Goal: Information Seeking & Learning: Learn about a topic

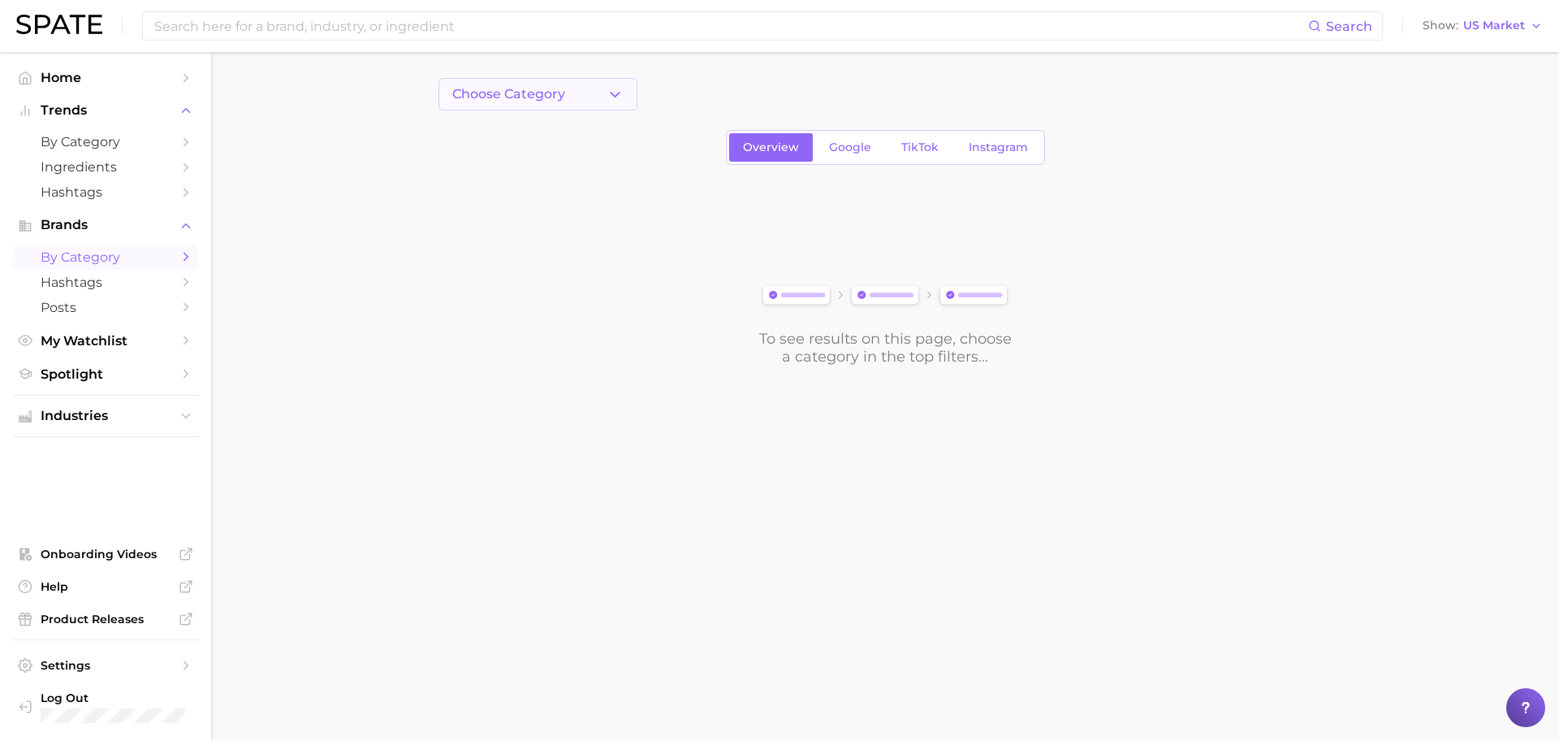
click at [565, 84] on button "Choose Category" at bounding box center [538, 94] width 199 height 32
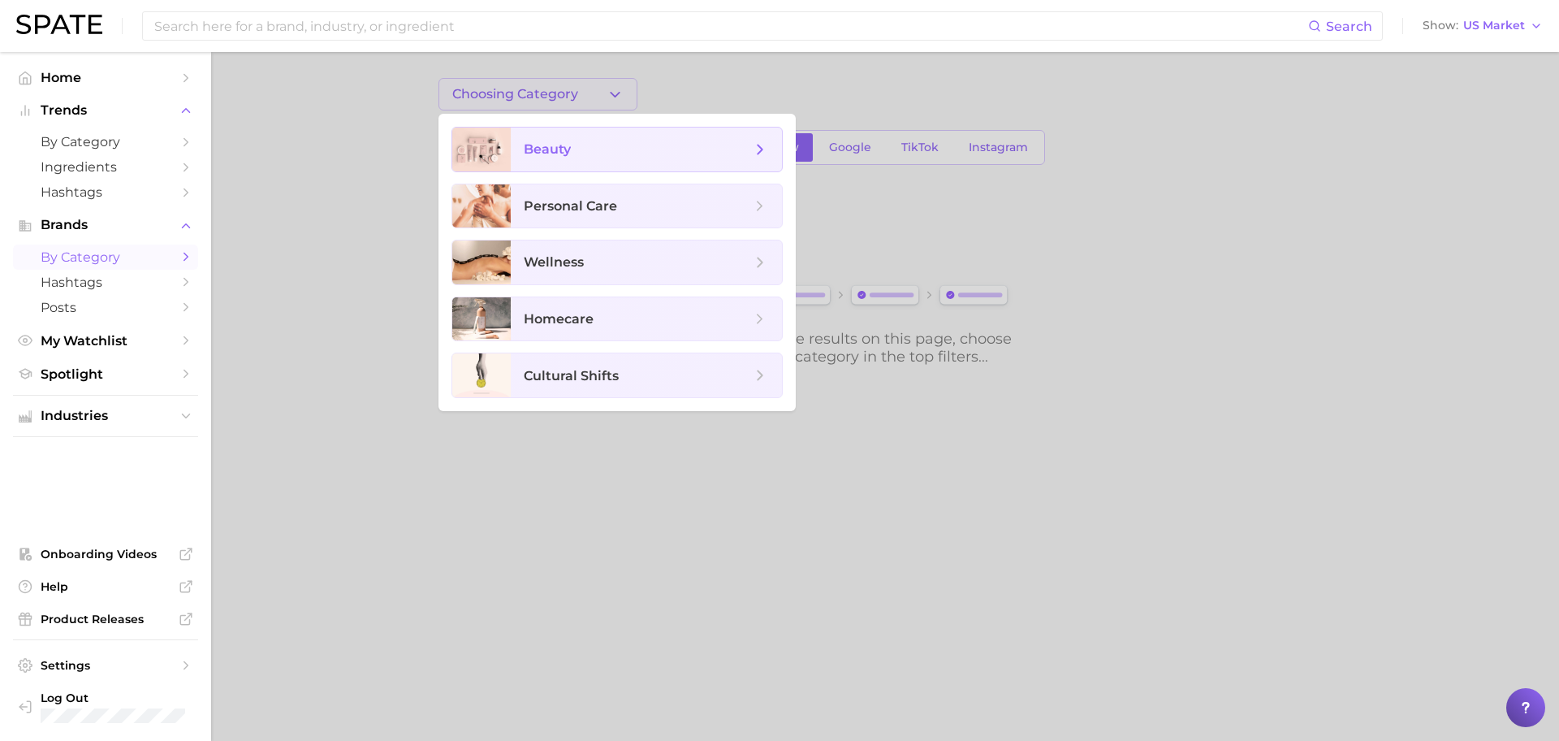
click at [569, 139] on span "beauty" at bounding box center [646, 150] width 271 height 44
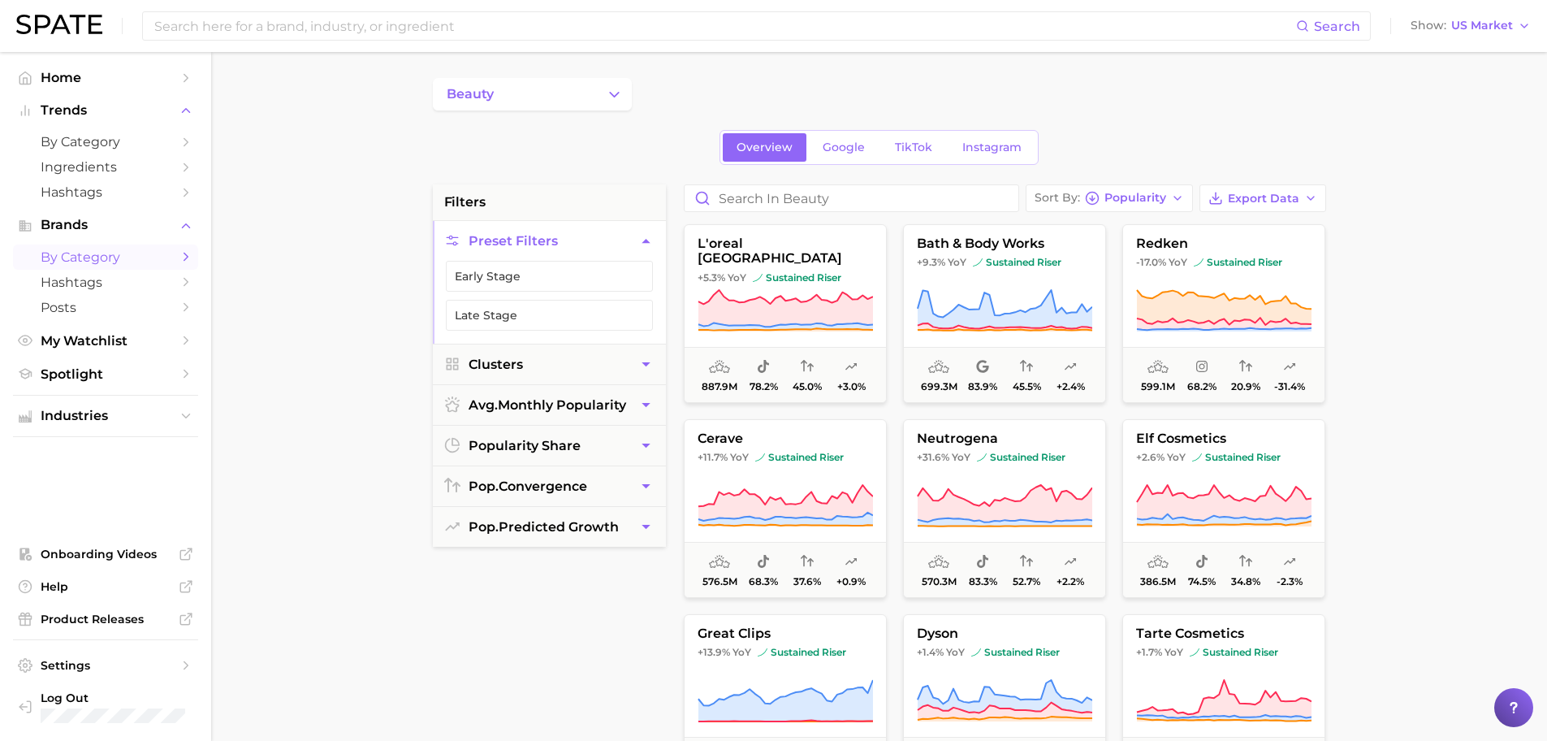
click at [793, 84] on div "beauty" at bounding box center [879, 94] width 893 height 32
click at [106, 140] on span "by Category" at bounding box center [106, 141] width 130 height 15
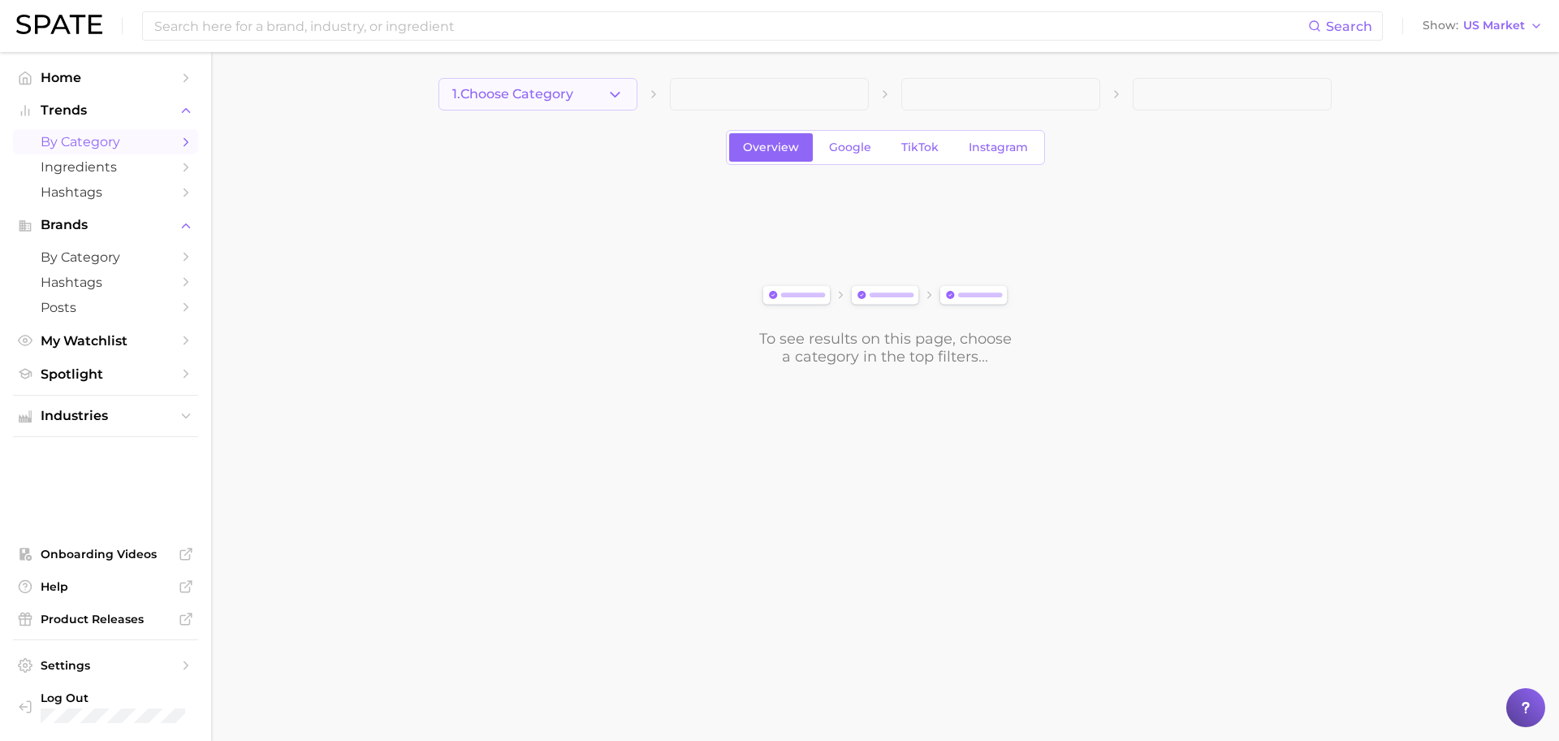
click at [604, 95] on button "1. Choose Category" at bounding box center [538, 94] width 199 height 32
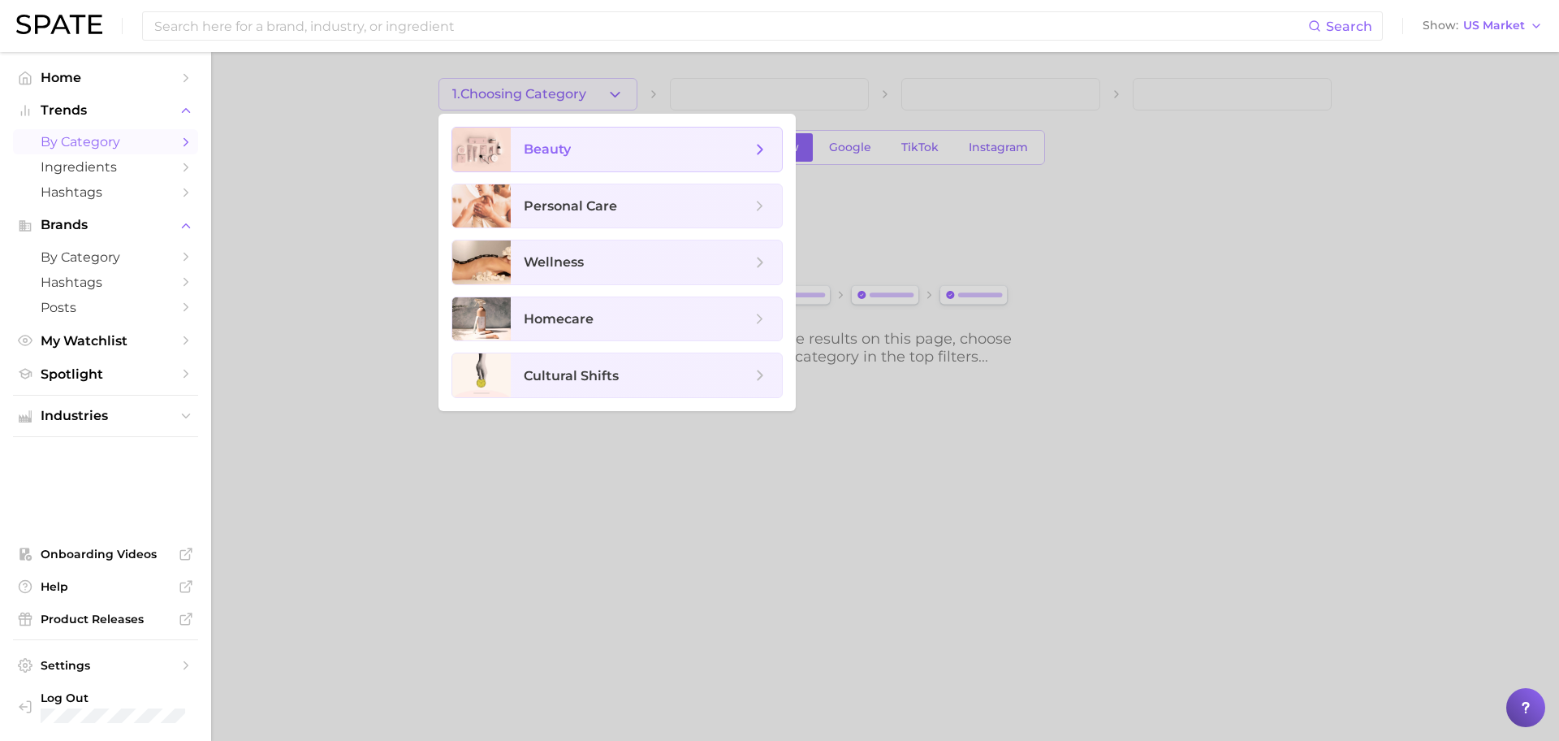
click at [576, 155] on span "beauty" at bounding box center [637, 150] width 227 height 18
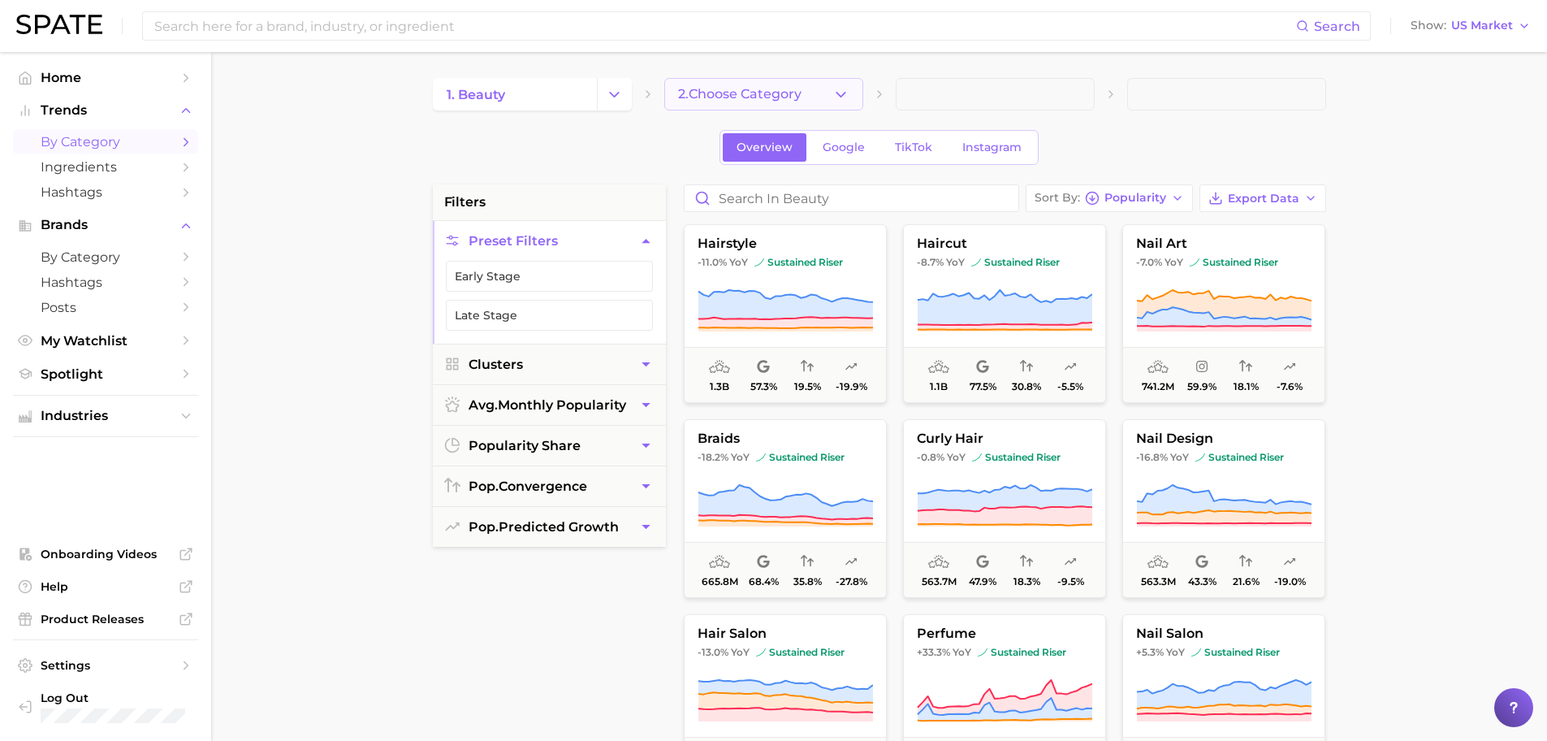
click at [844, 96] on icon "button" at bounding box center [840, 94] width 17 height 17
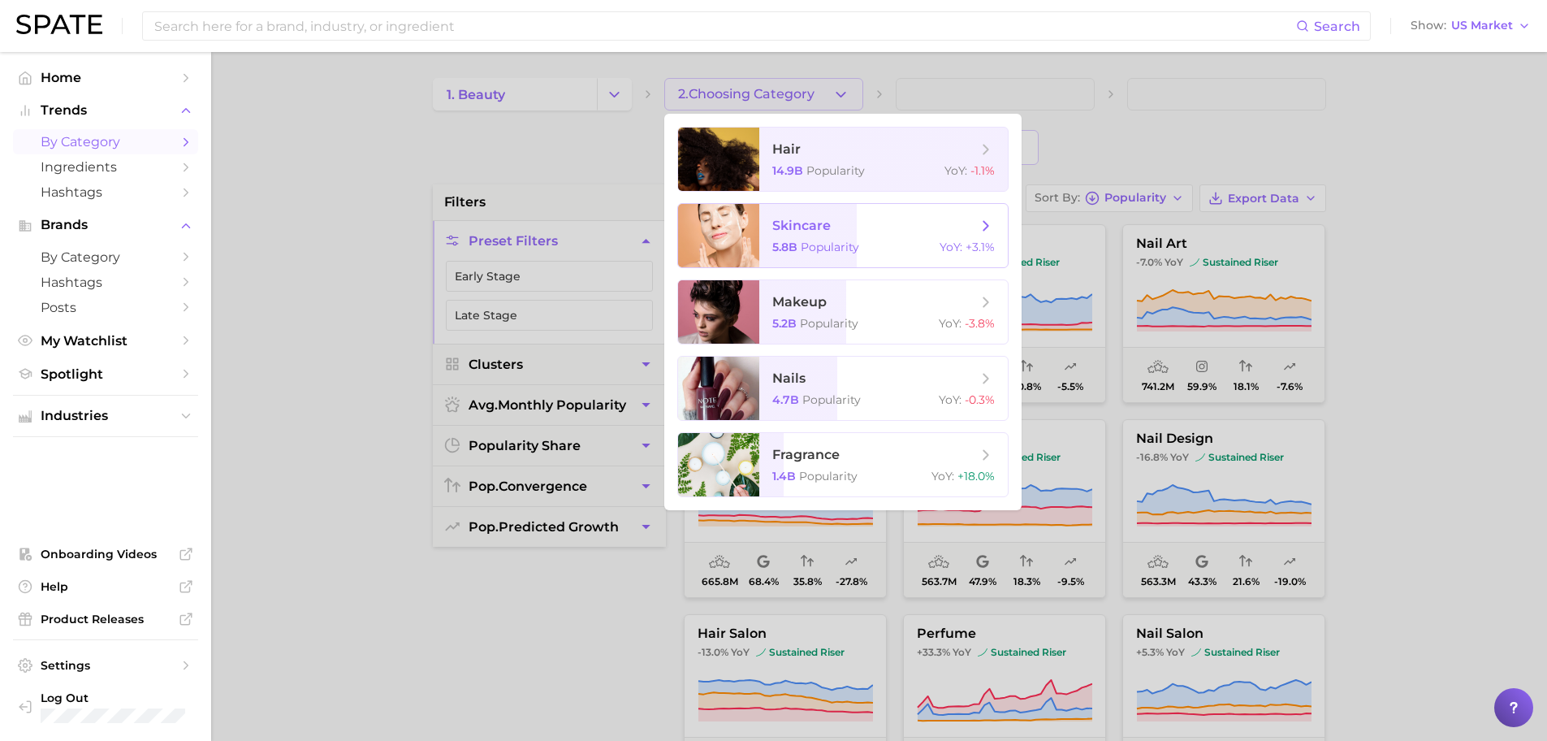
click at [819, 269] on ul "hair 14.9b Popularity YoY : -1.1% skincare 5.8b Popularity YoY : +3.1% makeup 5…" at bounding box center [842, 312] width 357 height 396
click at [819, 294] on span "makeup" at bounding box center [799, 301] width 54 height 15
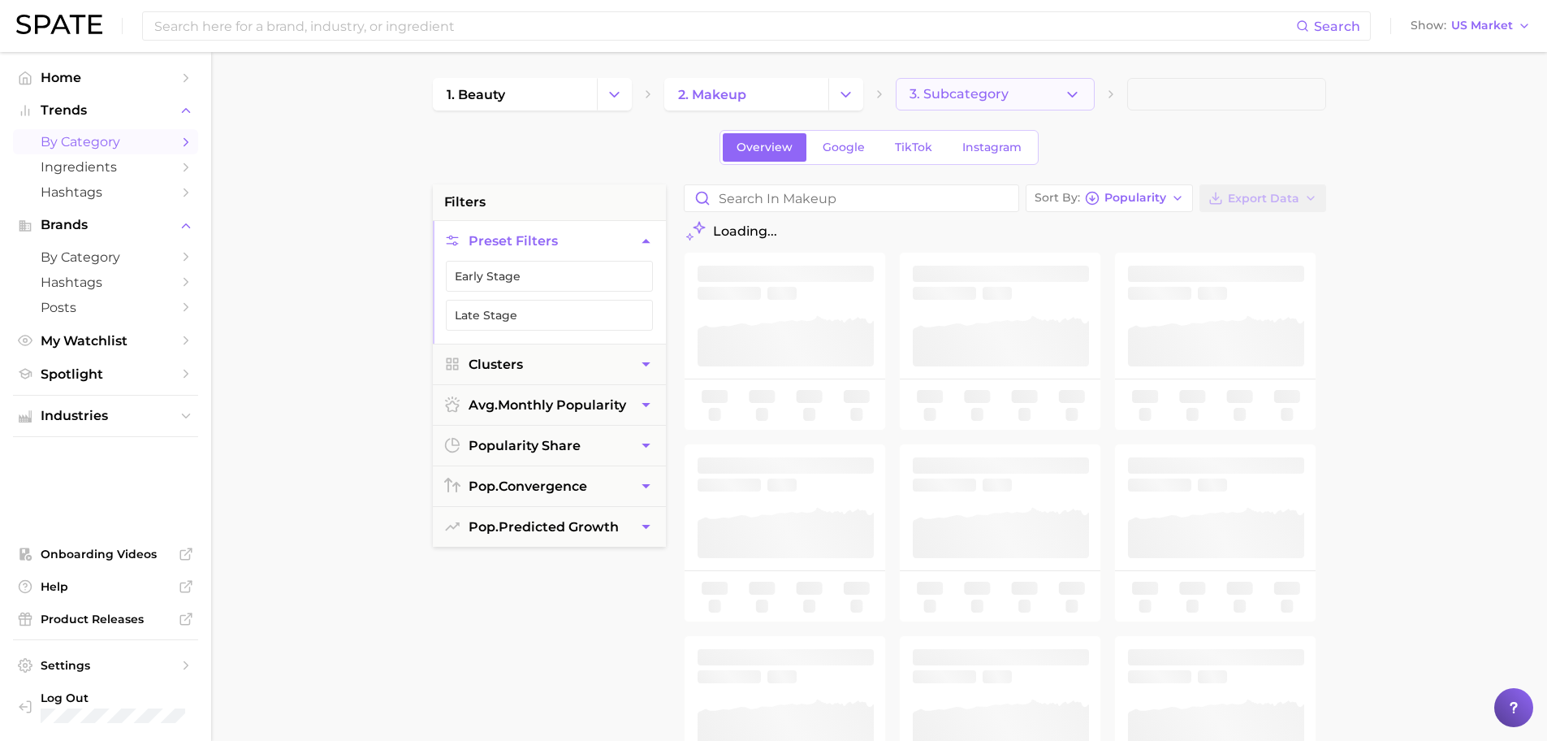
click at [1070, 93] on icon "button" at bounding box center [1072, 94] width 17 height 17
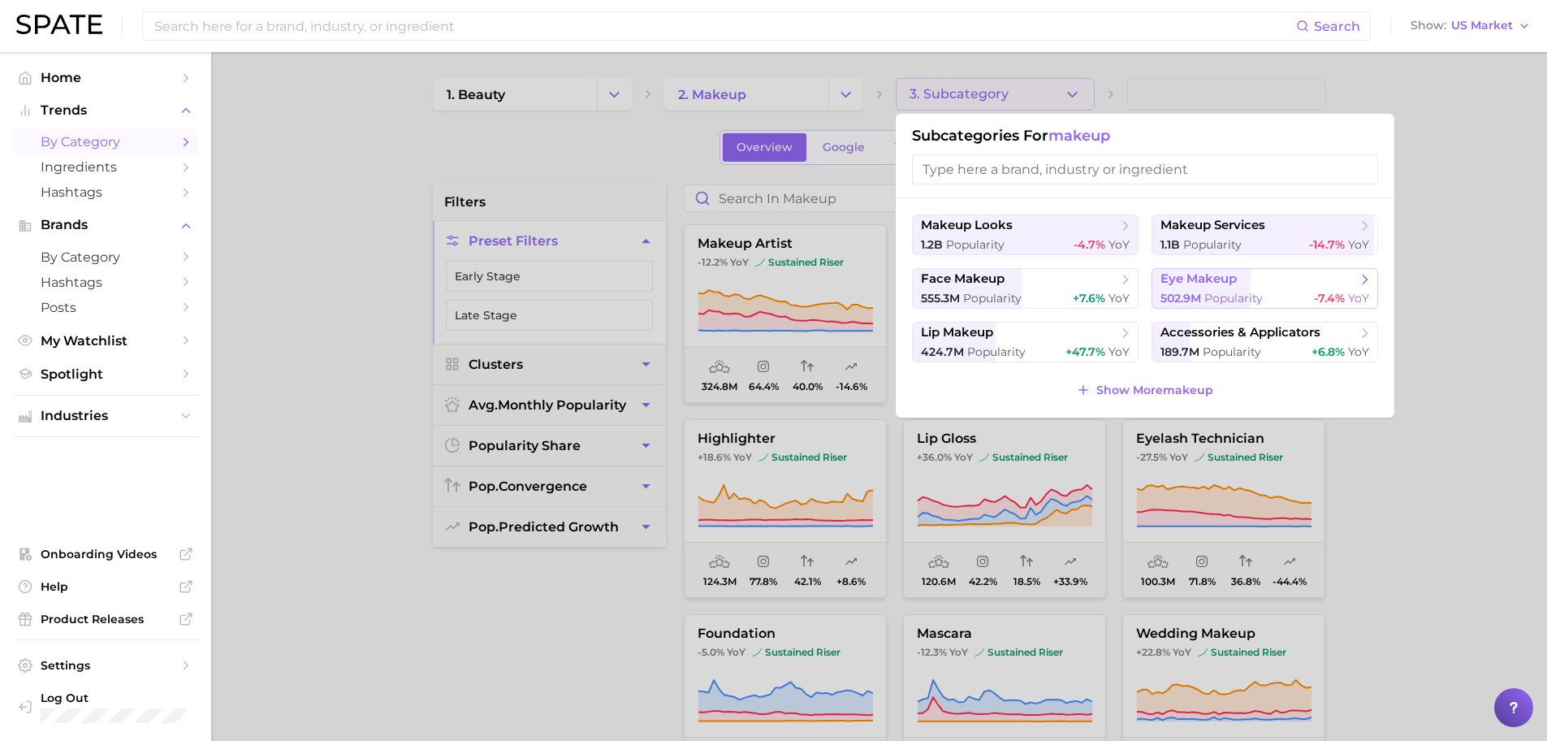
click at [1231, 292] on span "Popularity" at bounding box center [1233, 298] width 58 height 15
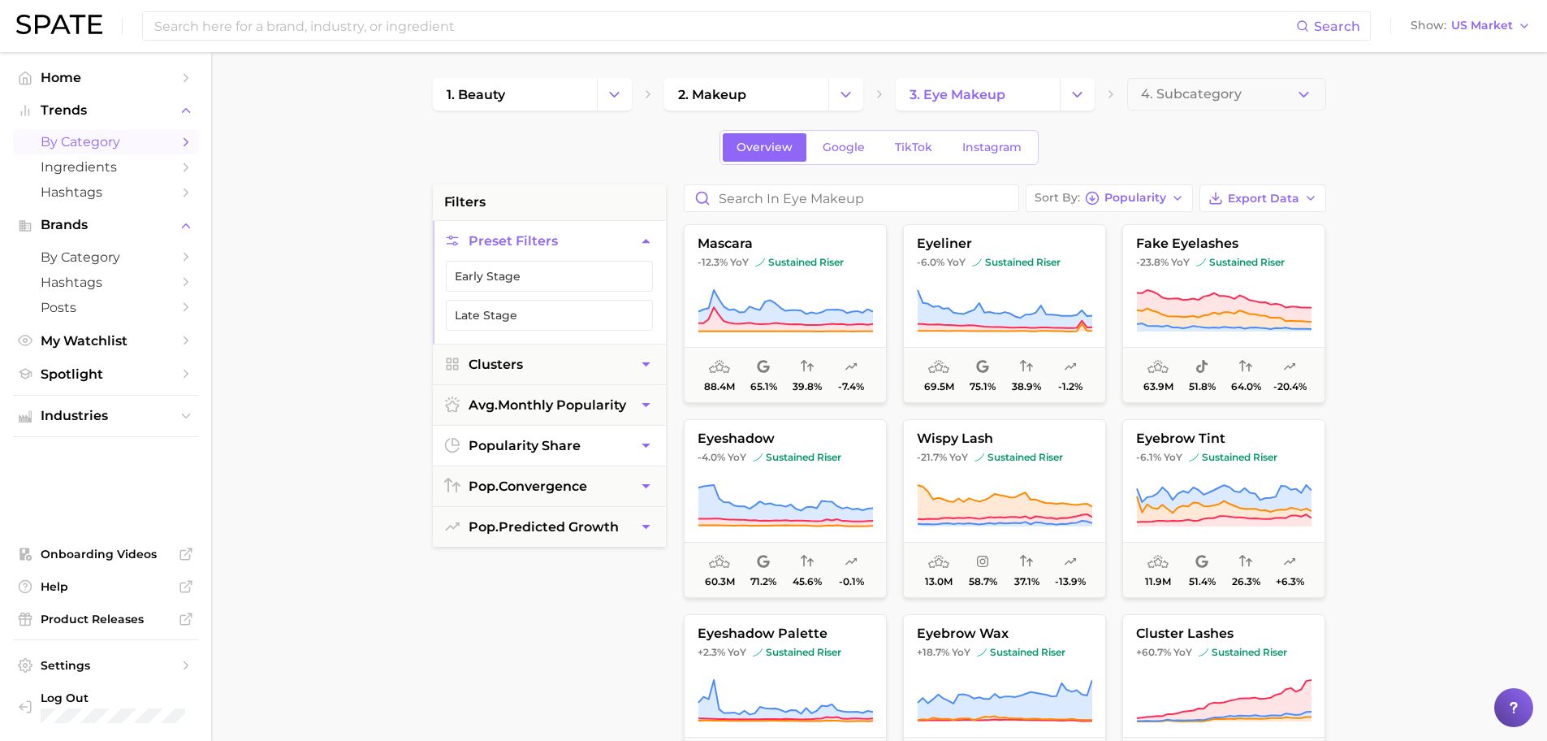
click at [642, 446] on icon "button" at bounding box center [646, 445] width 17 height 17
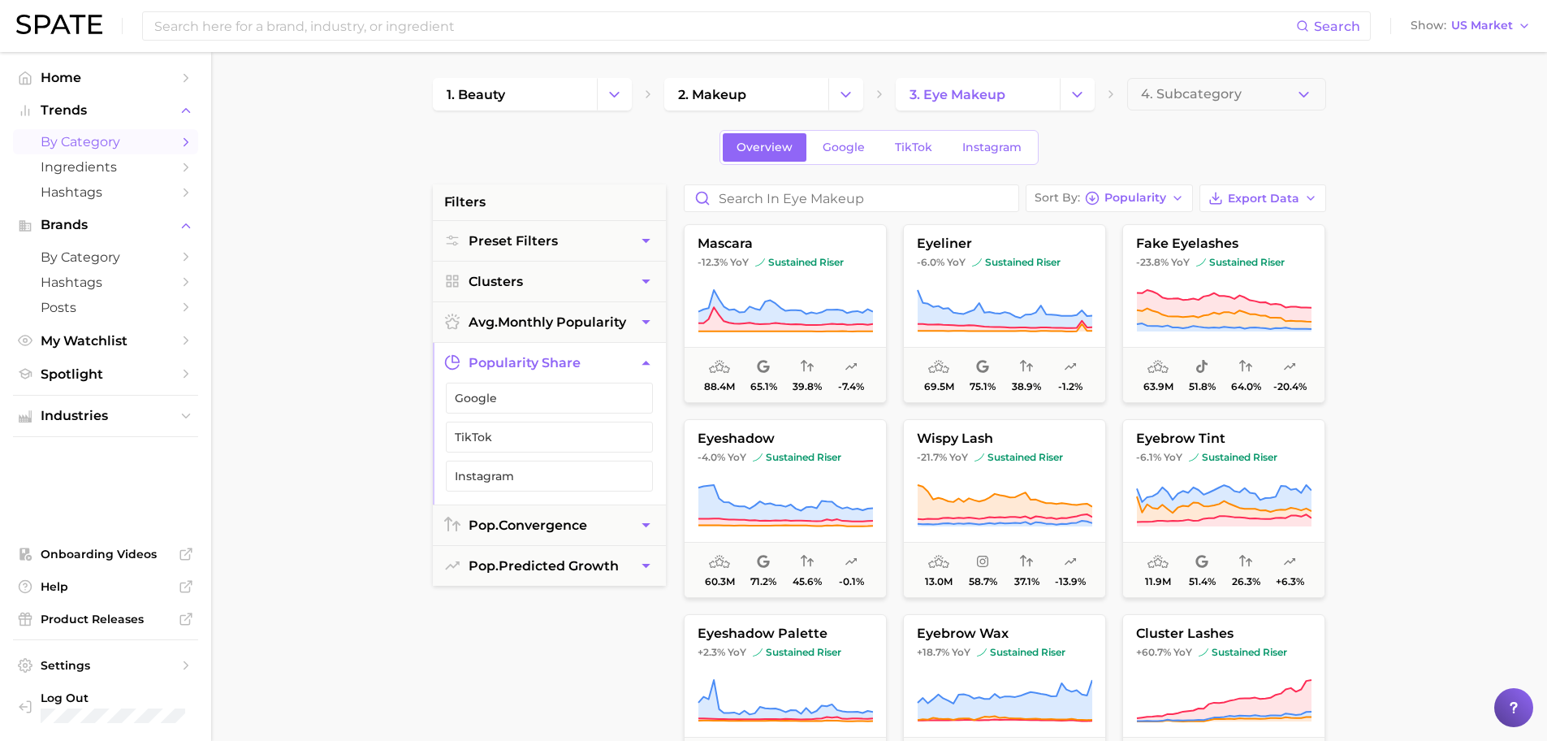
click at [341, 396] on main "1. beauty 2. makeup 3. eye makeup 4. Subcategory Overview Google TikTok Instagr…" at bounding box center [879, 668] width 1336 height 1232
click at [651, 361] on icon "button" at bounding box center [646, 362] width 17 height 17
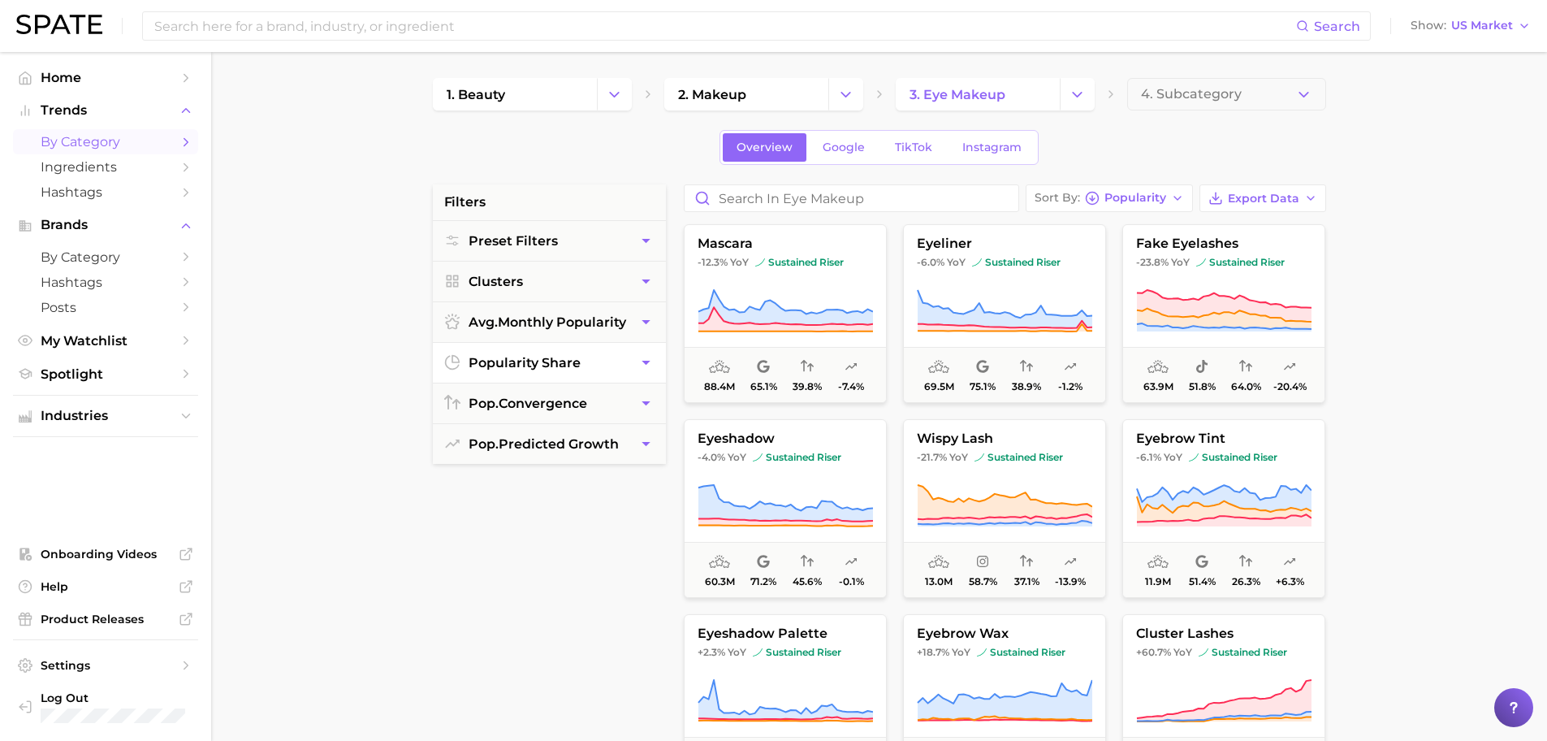
click at [666, 393] on div "filters Preset Filters Clusters avg. monthly popularity popularity share pop. c…" at bounding box center [884, 693] width 902 height 1018
click at [647, 443] on icon "button" at bounding box center [646, 443] width 17 height 17
click at [611, 489] on span "Very Likely" at bounding box center [536, 484] width 163 height 23
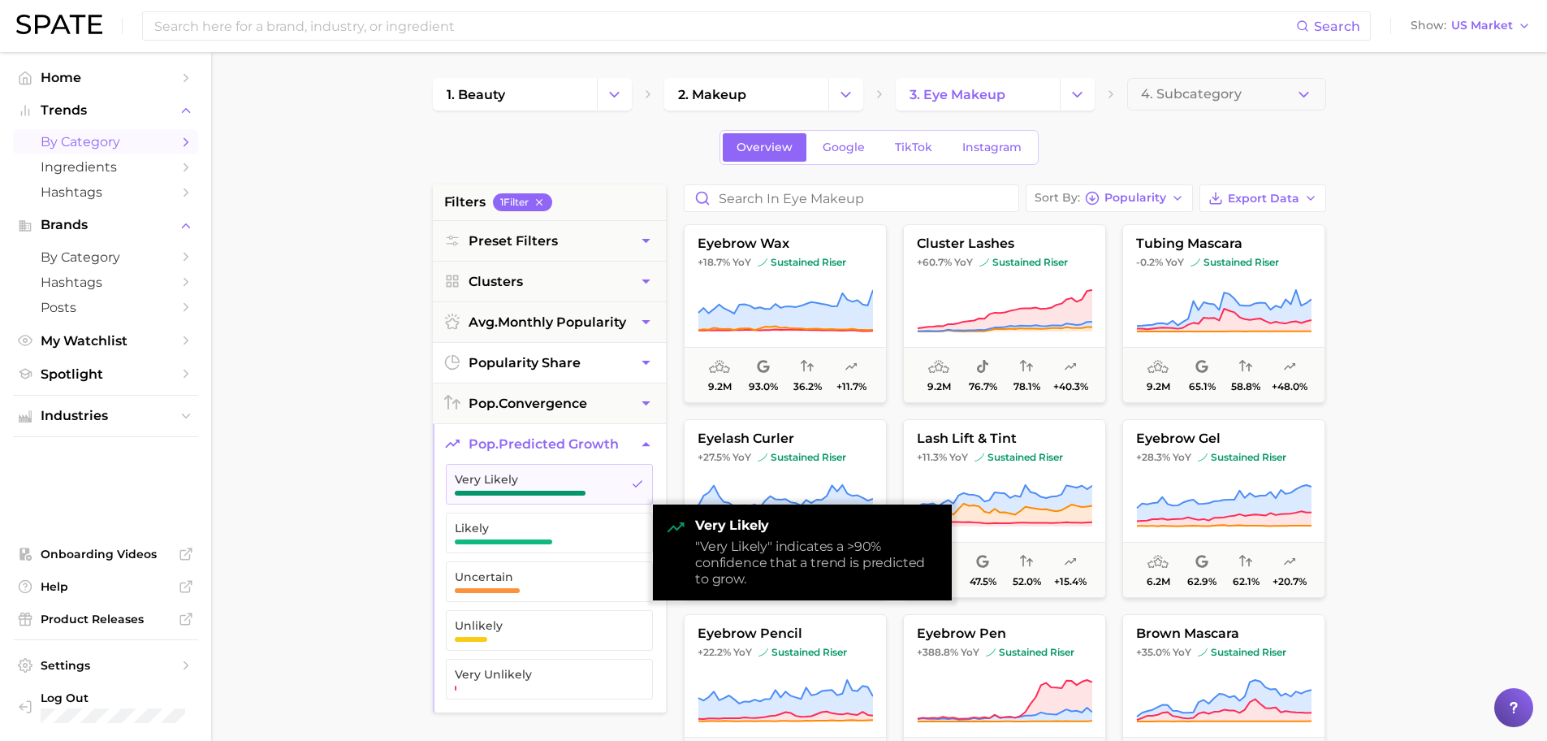
click at [386, 438] on main "1. beauty 2. makeup 3. eye makeup 4. Subcategory Overview Google TikTok Instagr…" at bounding box center [879, 668] width 1336 height 1232
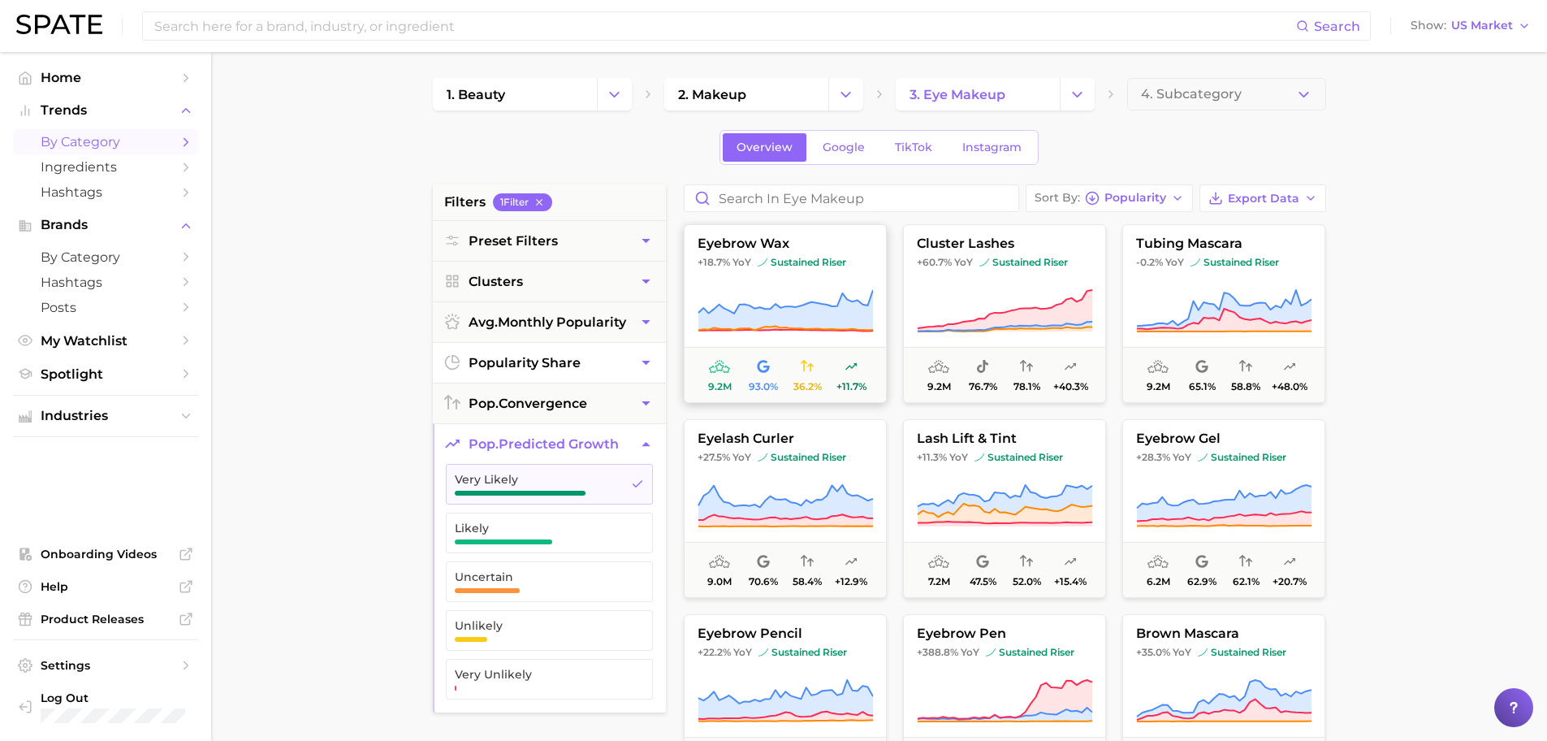
click at [738, 248] on span "eyebrow wax" at bounding box center [785, 243] width 201 height 15
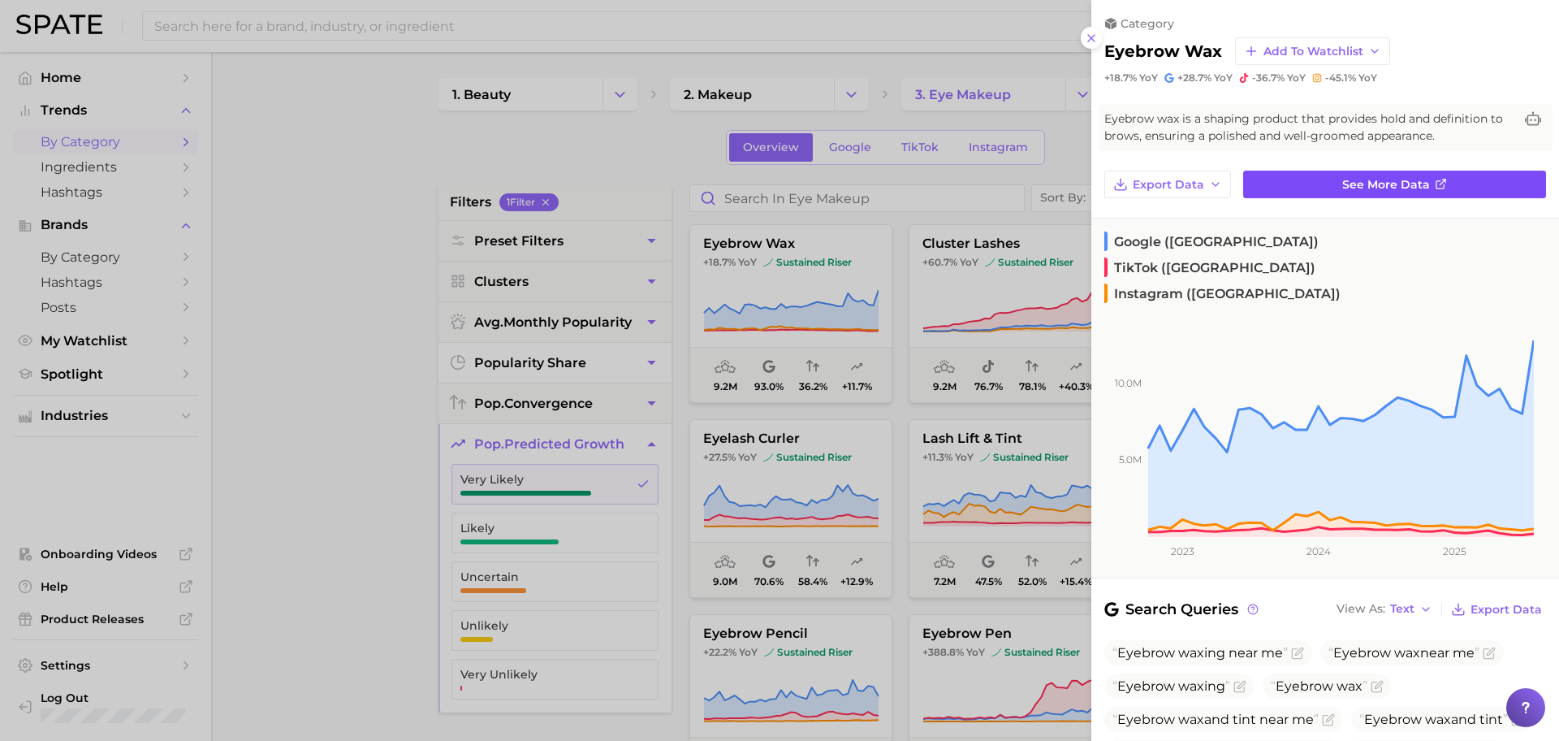
click at [1335, 192] on link "See more data" at bounding box center [1394, 185] width 303 height 28
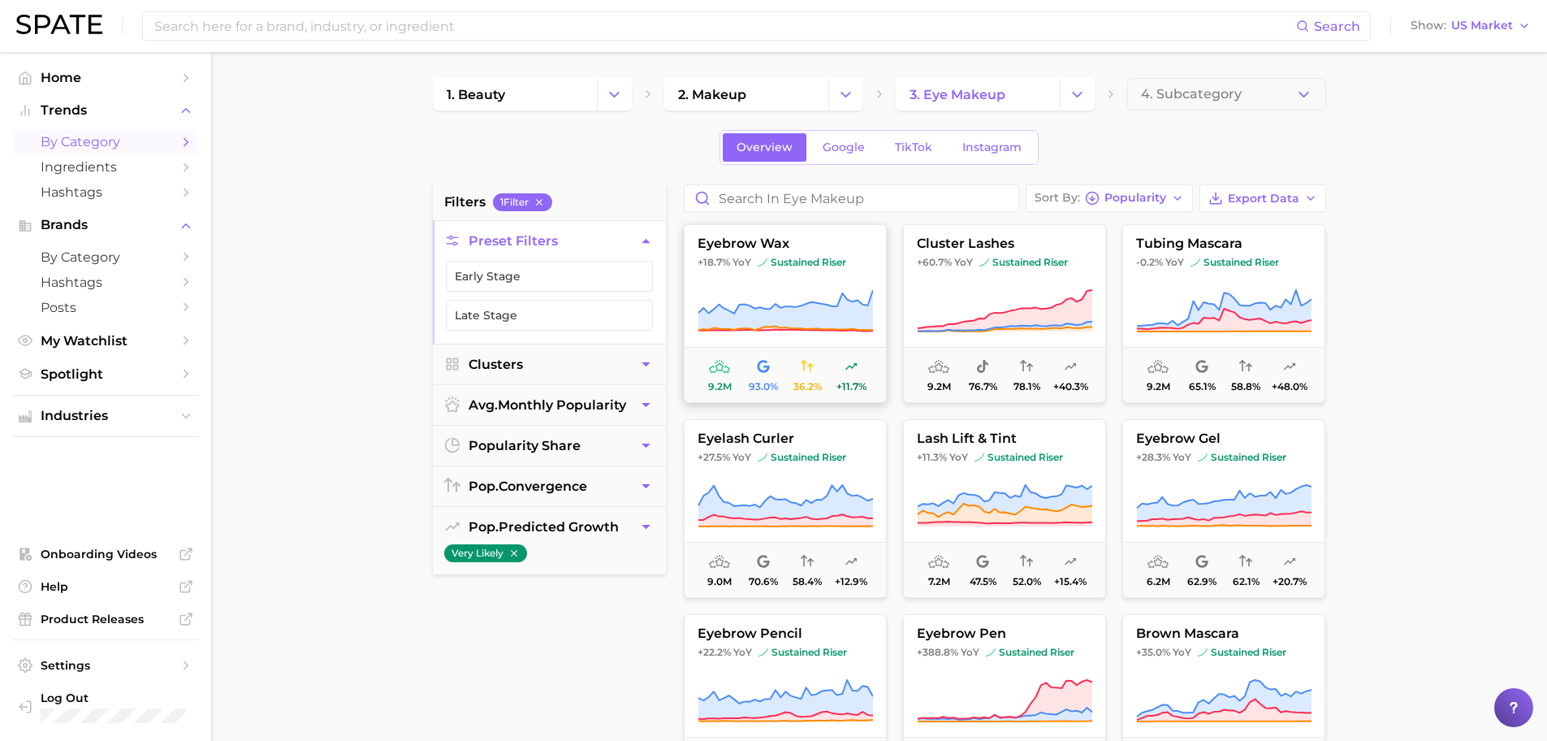
click at [819, 266] on span "sustained riser" at bounding box center [802, 262] width 89 height 13
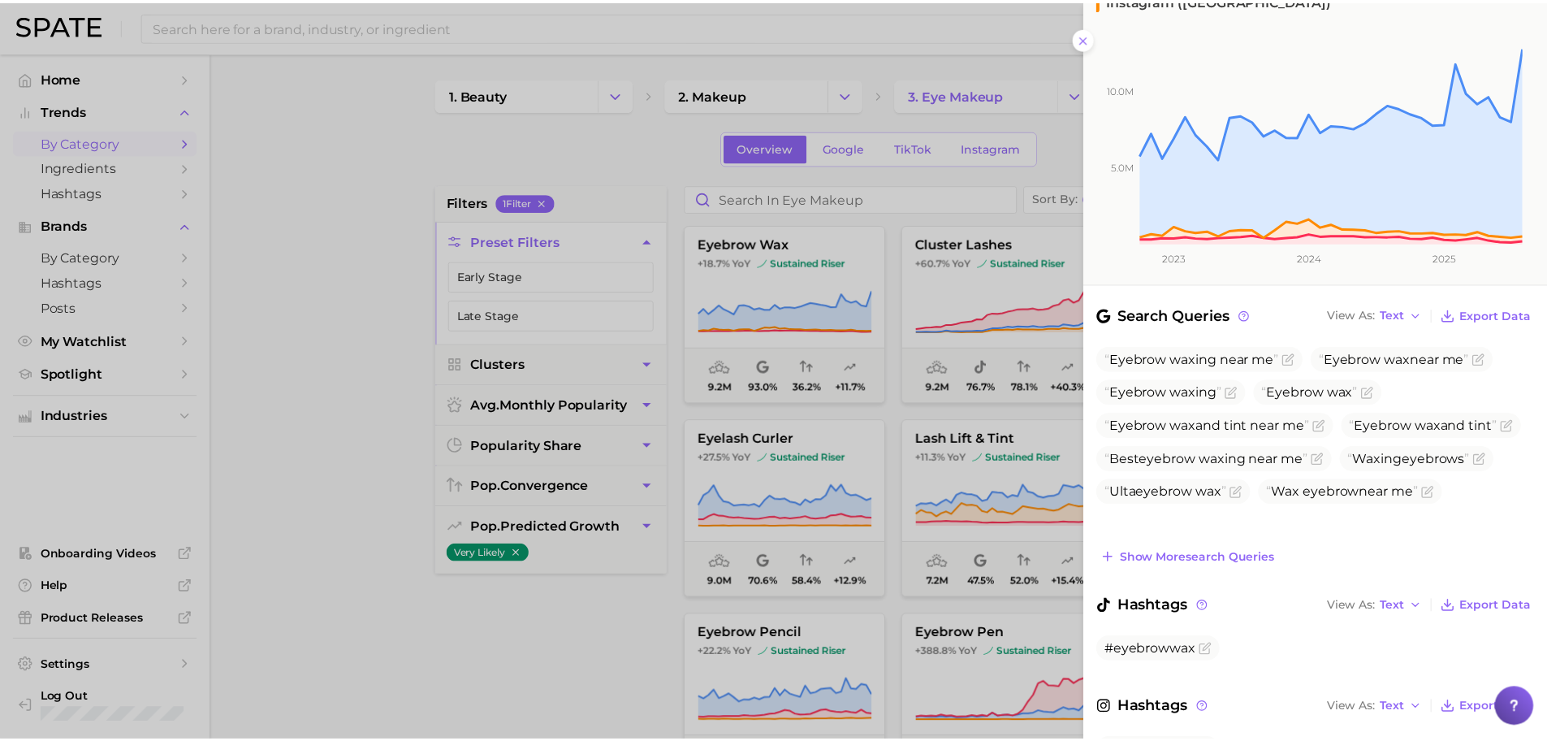
scroll to position [328, 0]
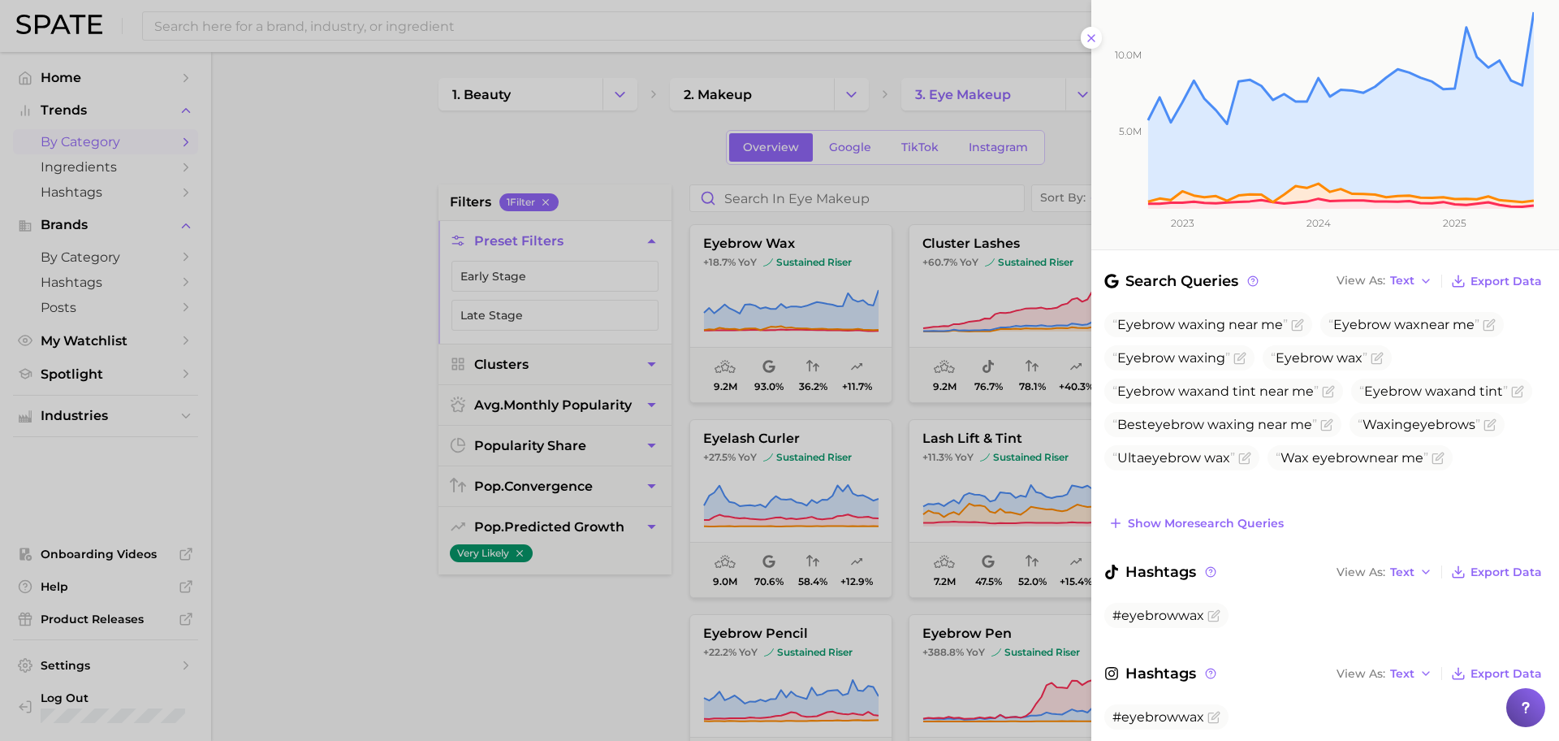
click at [1092, 38] on icon "5.0m 10.0m 2023 2024 2025" at bounding box center [1313, 111] width 443 height 278
click at [352, 270] on div at bounding box center [779, 370] width 1559 height 741
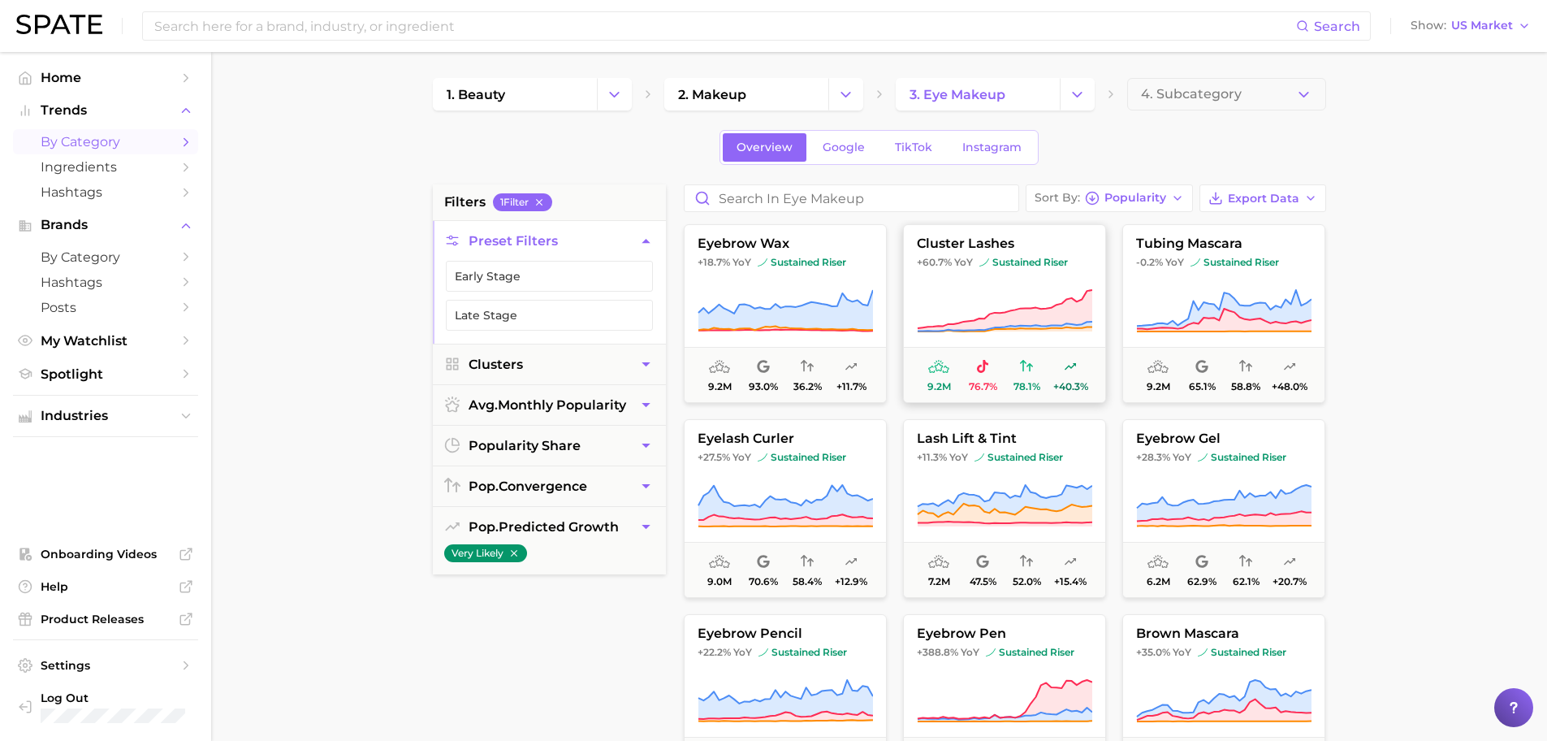
click at [978, 245] on span "cluster lashes" at bounding box center [1004, 243] width 201 height 15
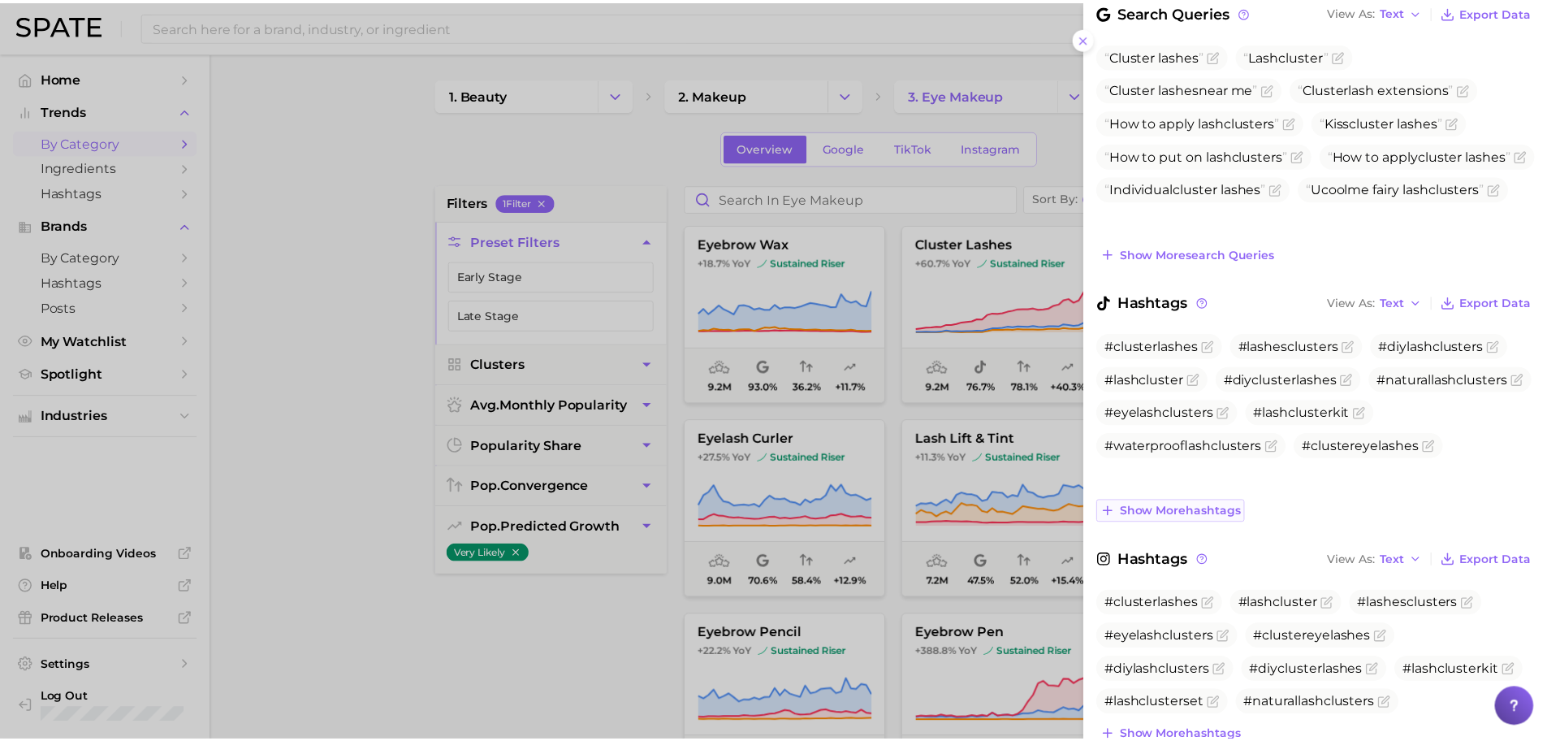
scroll to position [607, 0]
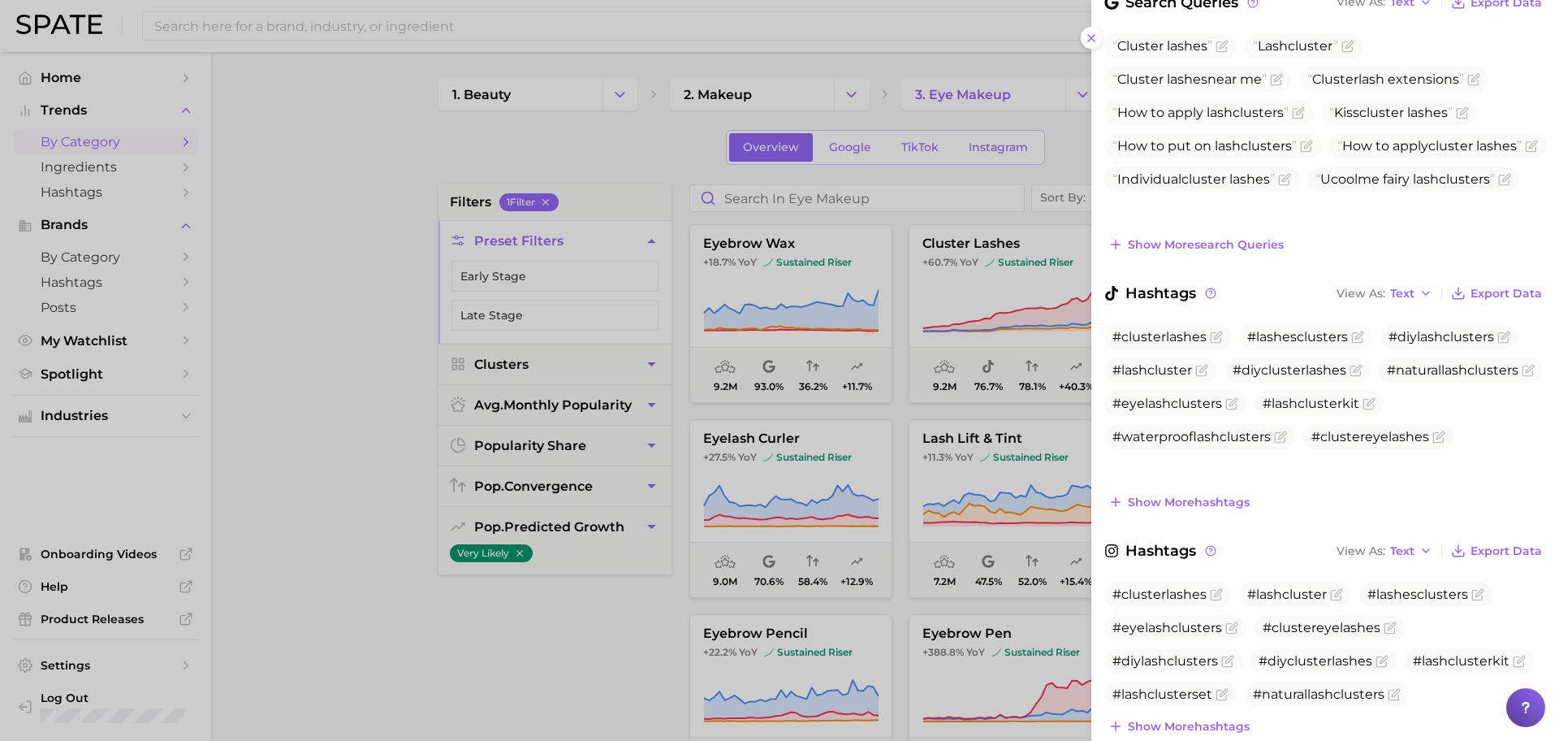
click at [301, 293] on div at bounding box center [779, 370] width 1559 height 741
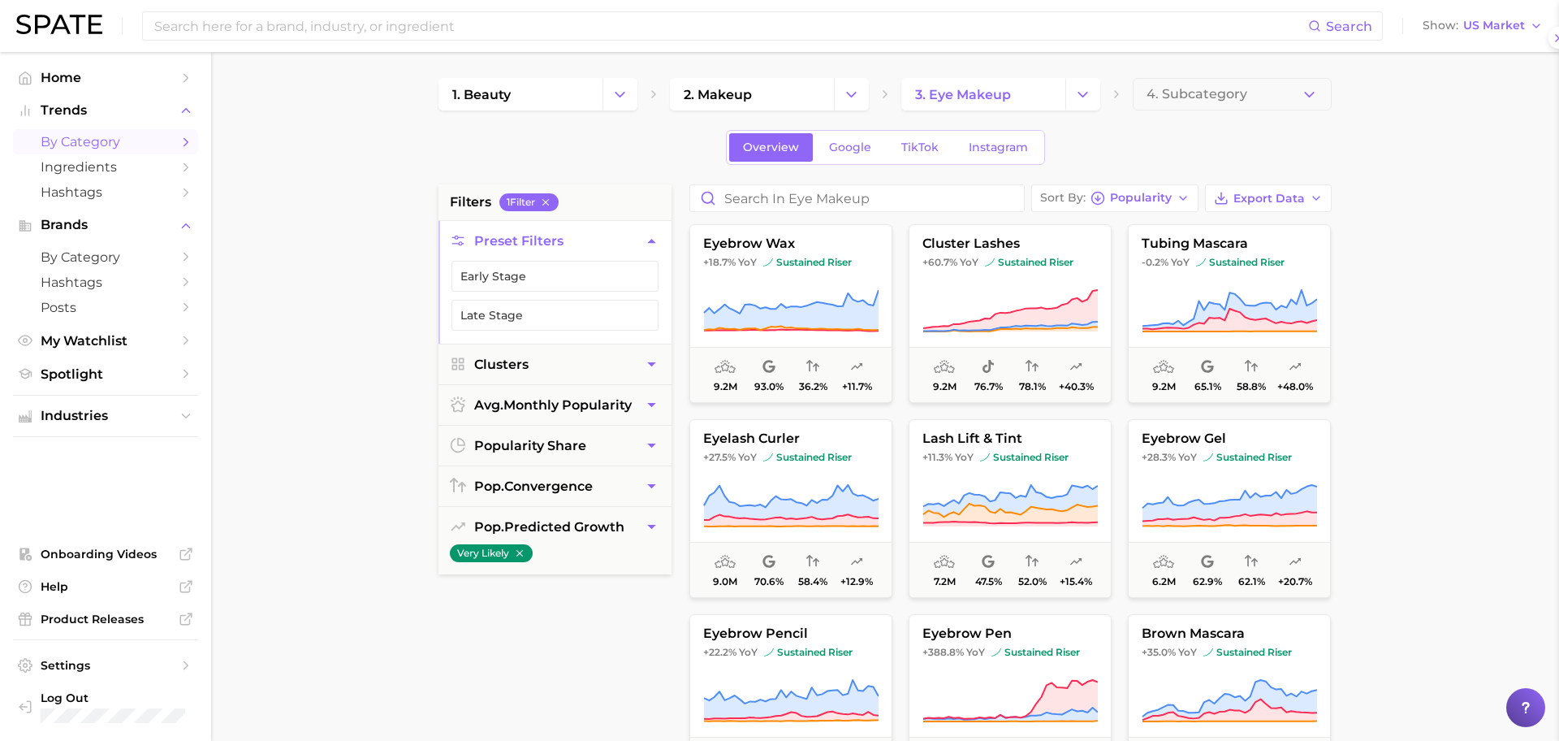
scroll to position [0, 0]
click at [973, 435] on span "lash lift & tint" at bounding box center [1004, 438] width 201 height 15
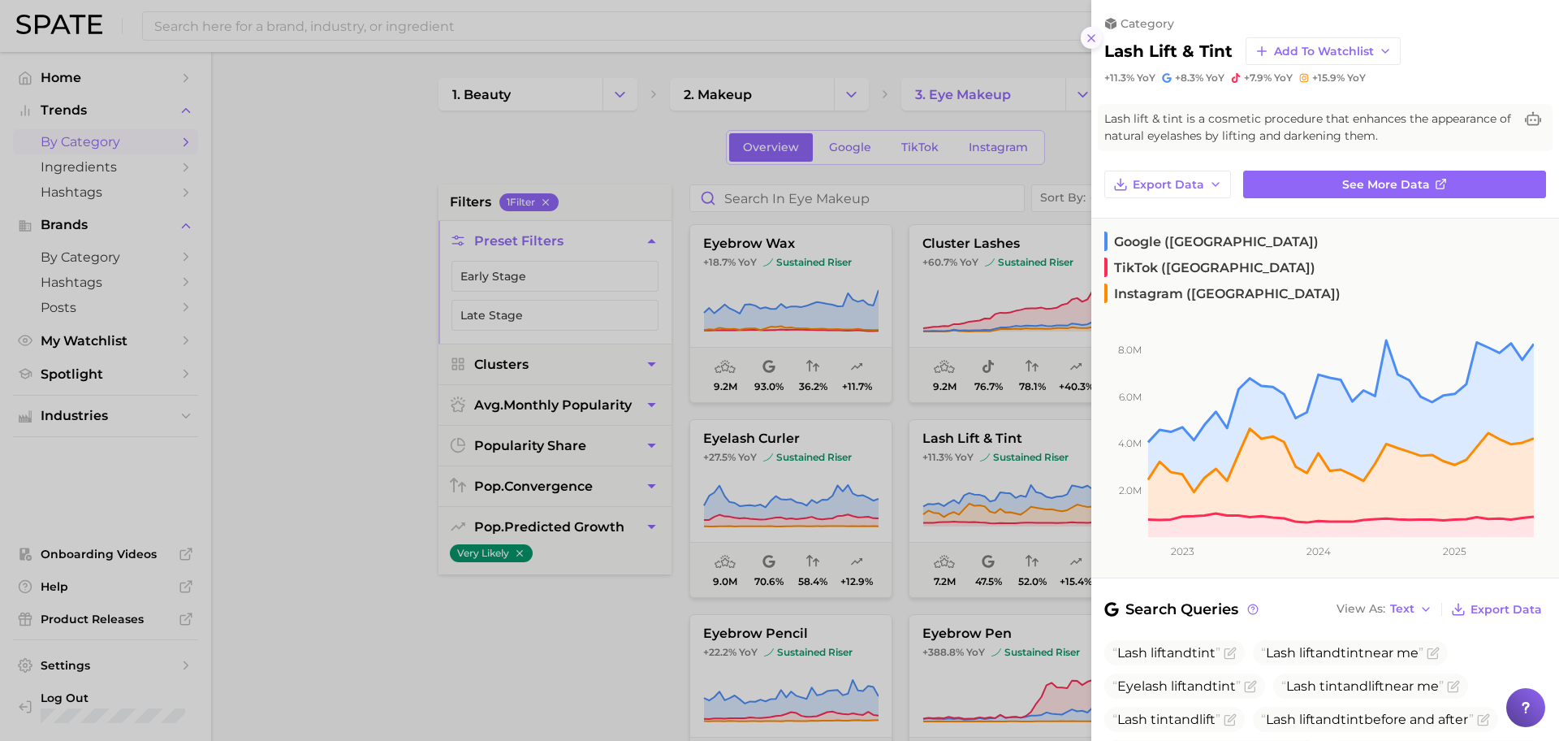
click at [1092, 37] on line at bounding box center [1091, 38] width 6 height 6
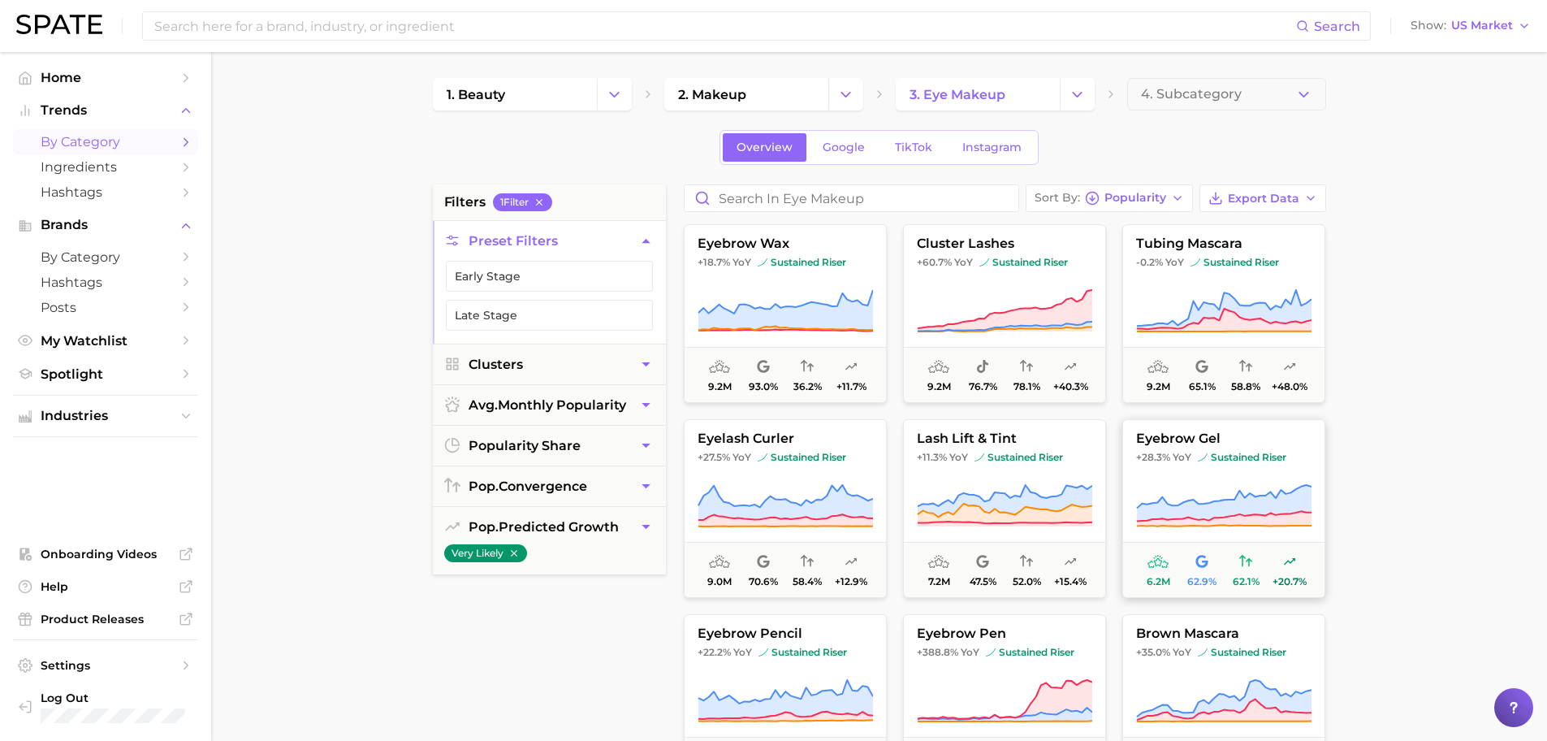
click at [1212, 484] on icon at bounding box center [1223, 505] width 175 height 45
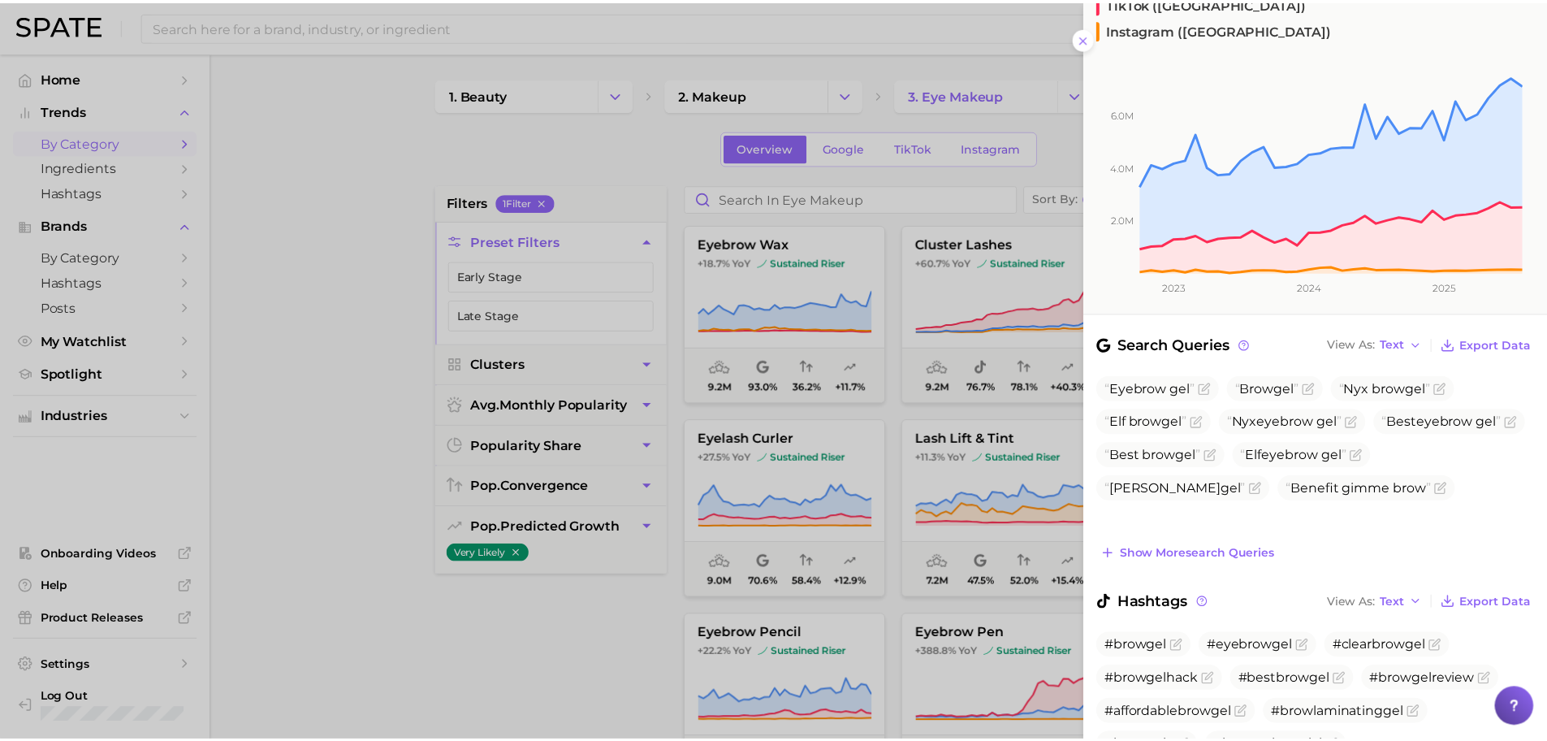
scroll to position [10, 0]
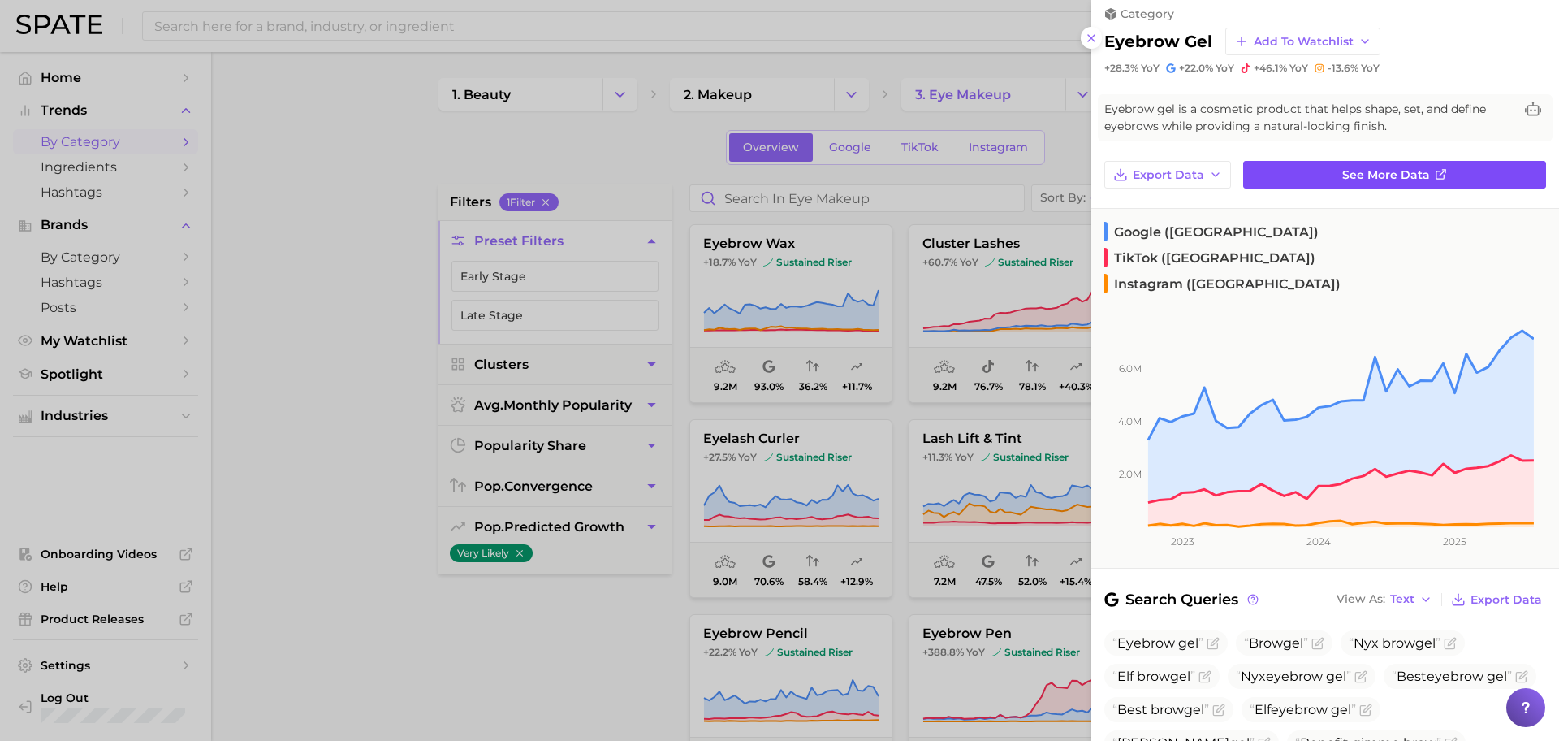
click at [1359, 179] on span "See more data" at bounding box center [1387, 175] width 88 height 14
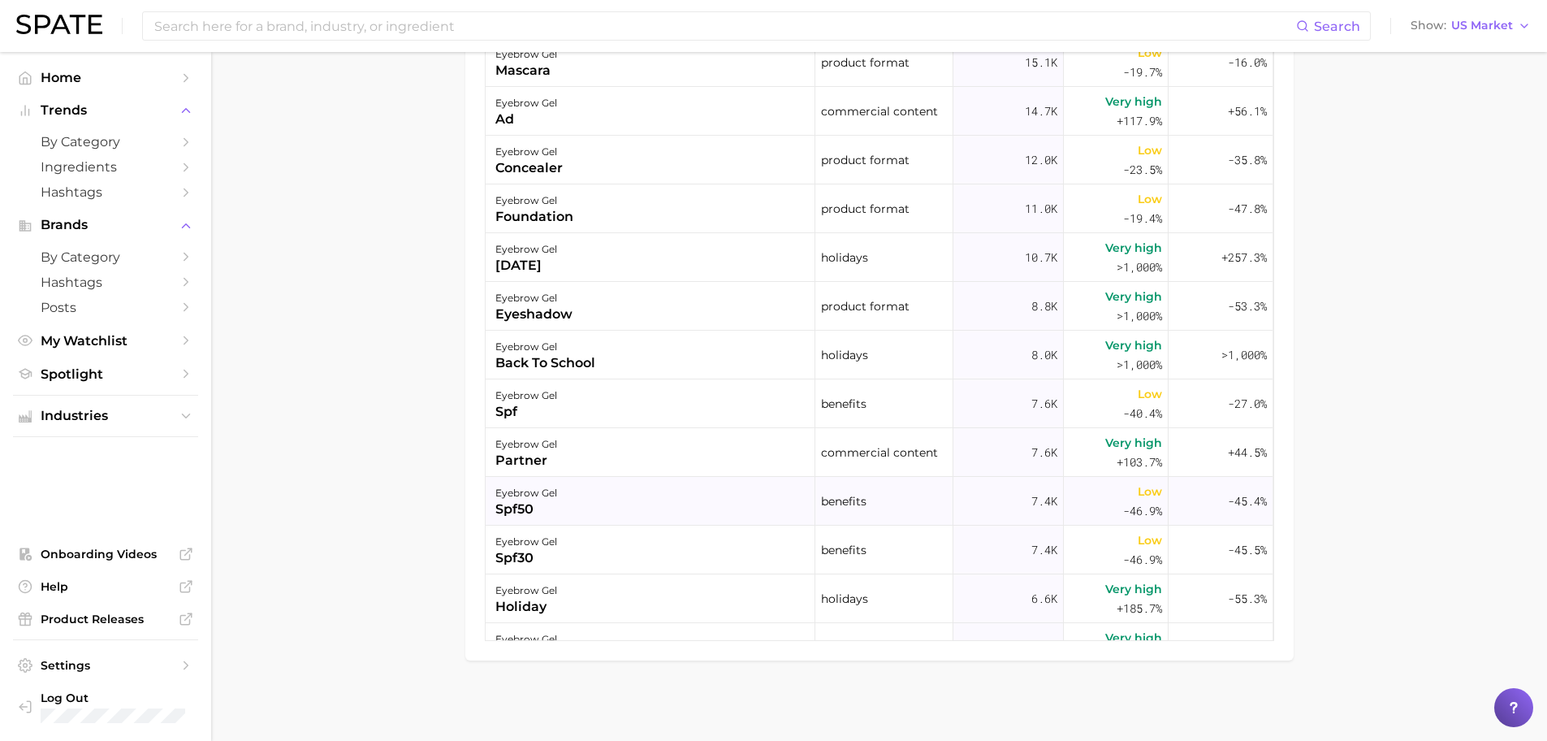
scroll to position [1115, 0]
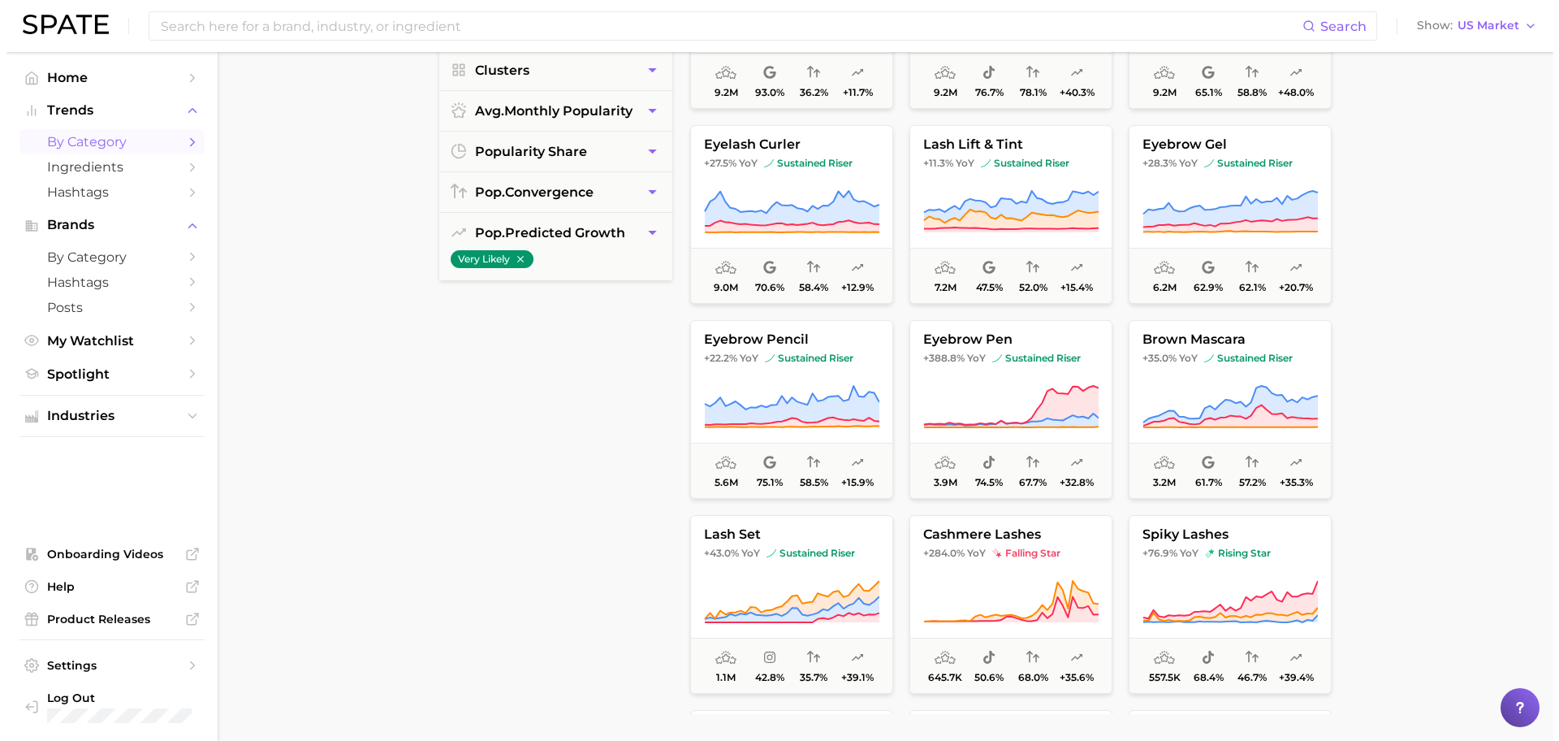
scroll to position [303, 0]
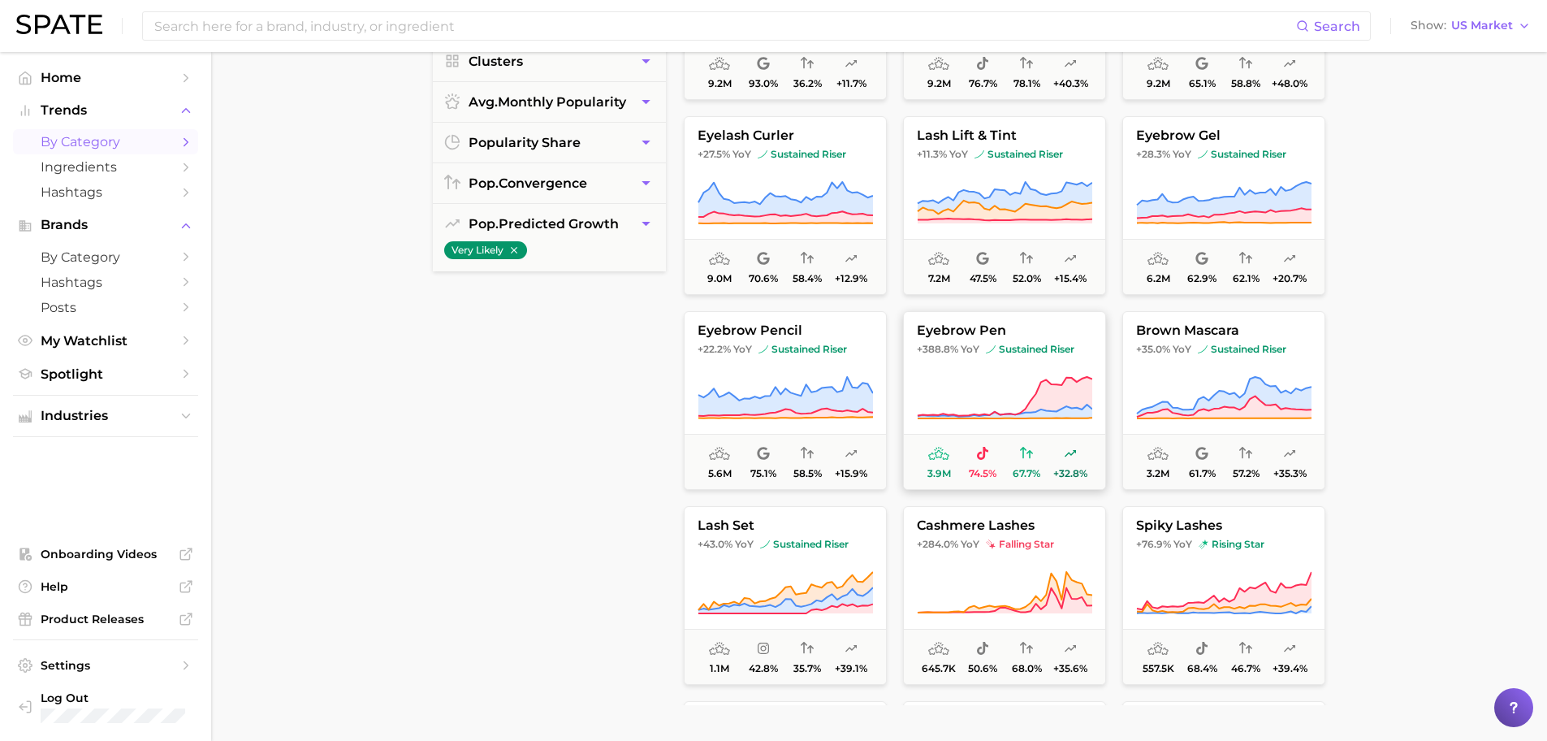
click at [958, 331] on span "eyebrow pen" at bounding box center [1004, 330] width 201 height 15
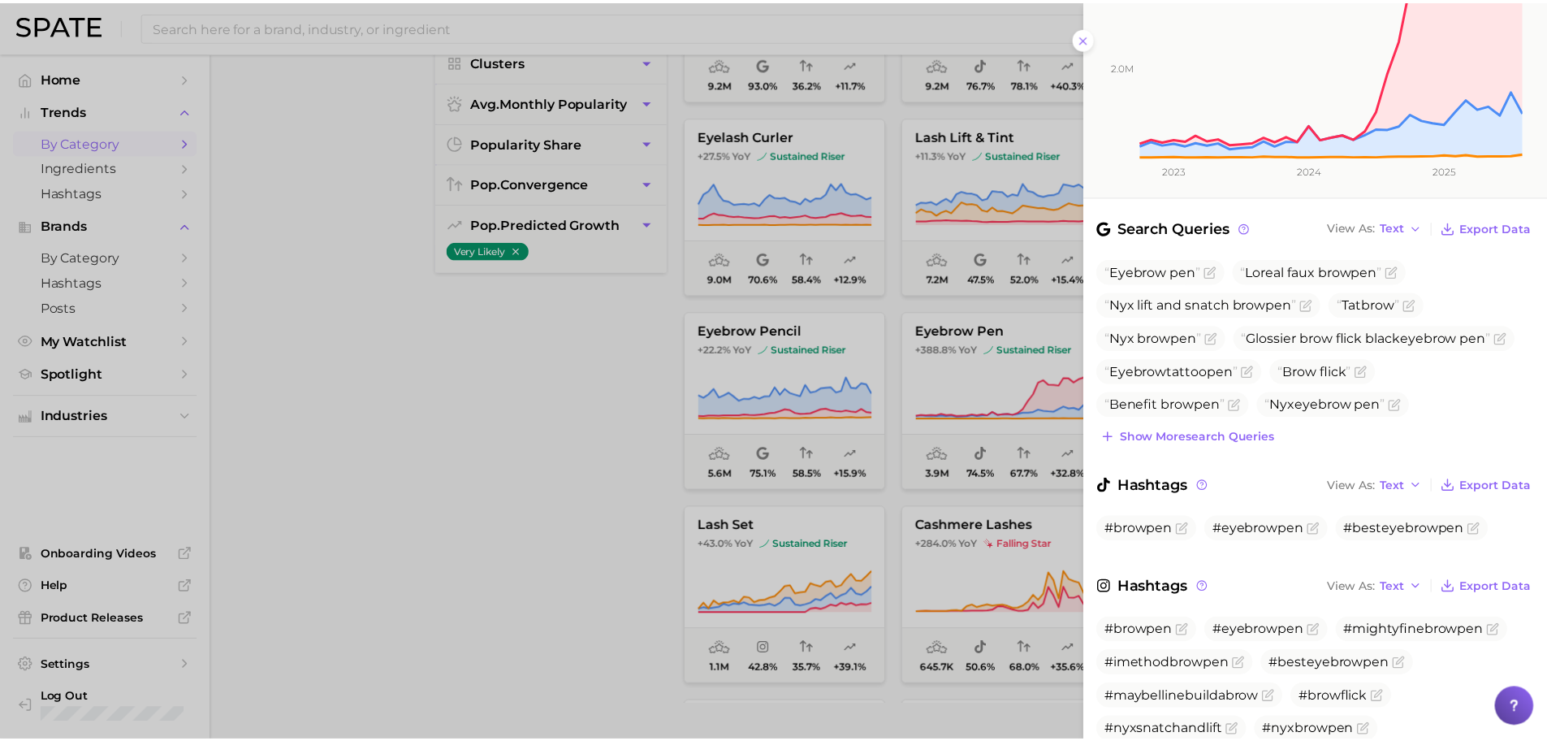
scroll to position [395, 0]
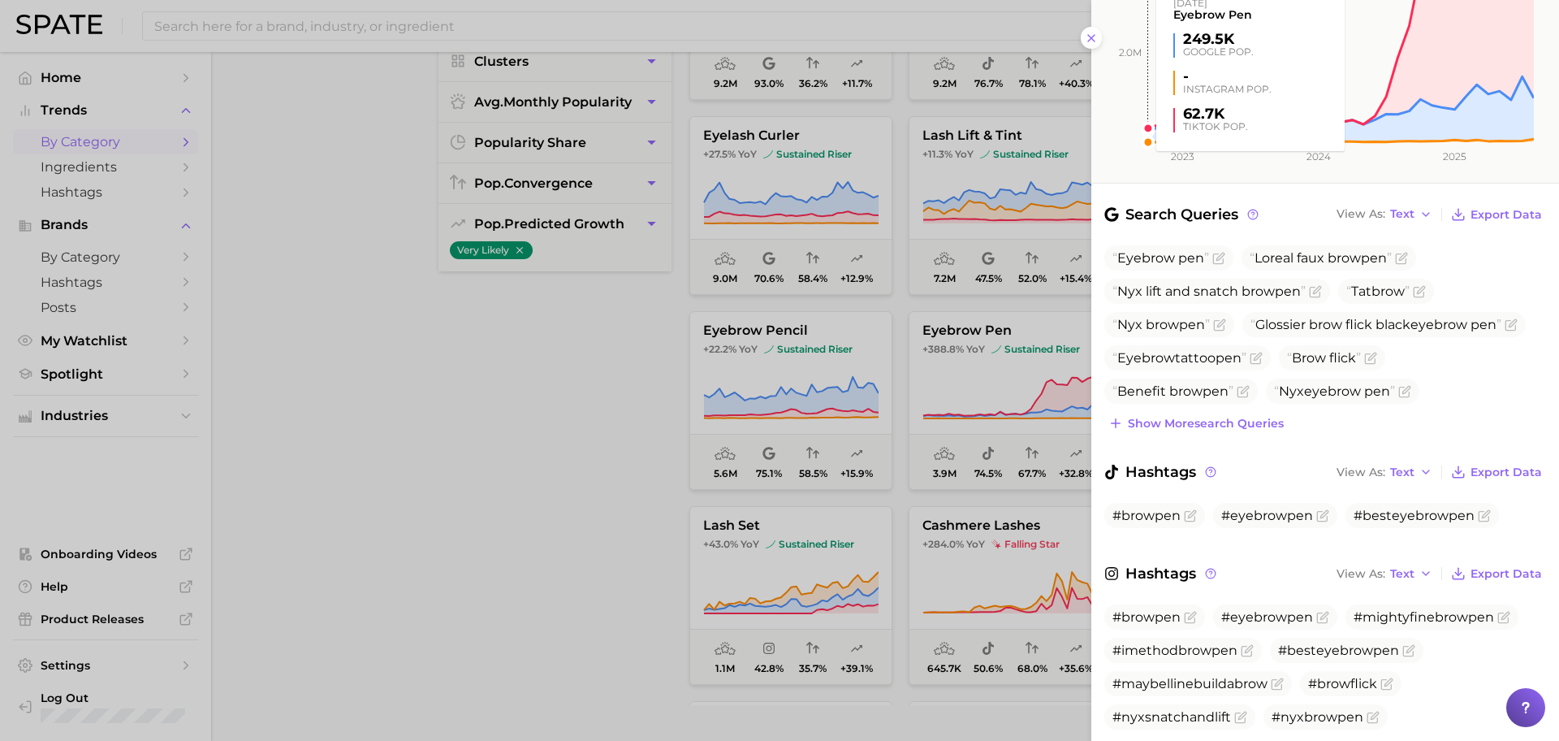
click at [1100, 41] on rect at bounding box center [1313, 23] width 443 height 237
click at [1099, 41] on rect at bounding box center [1313, 23] width 443 height 237
click at [1087, 38] on icon at bounding box center [1091, 38] width 13 height 13
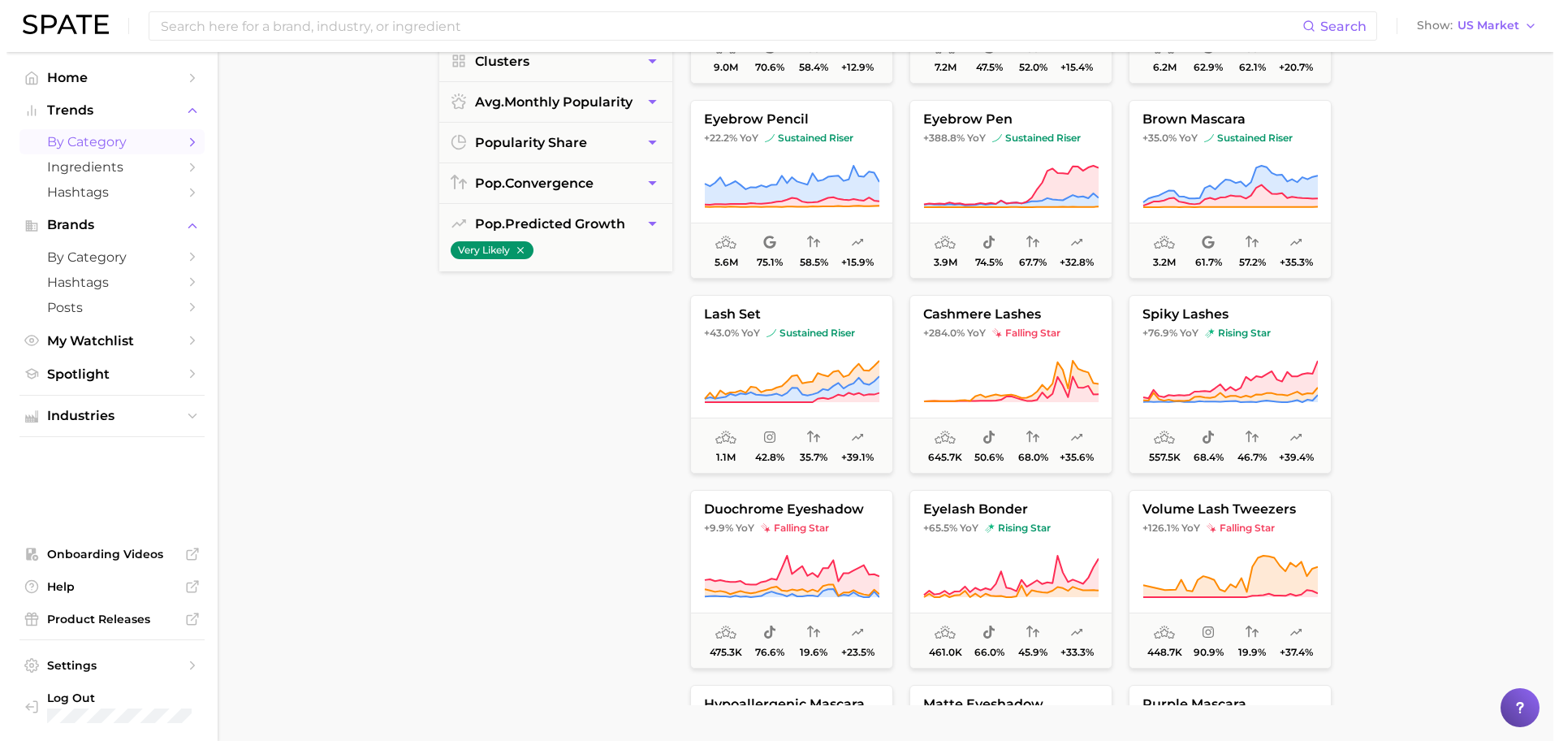
scroll to position [230, 0]
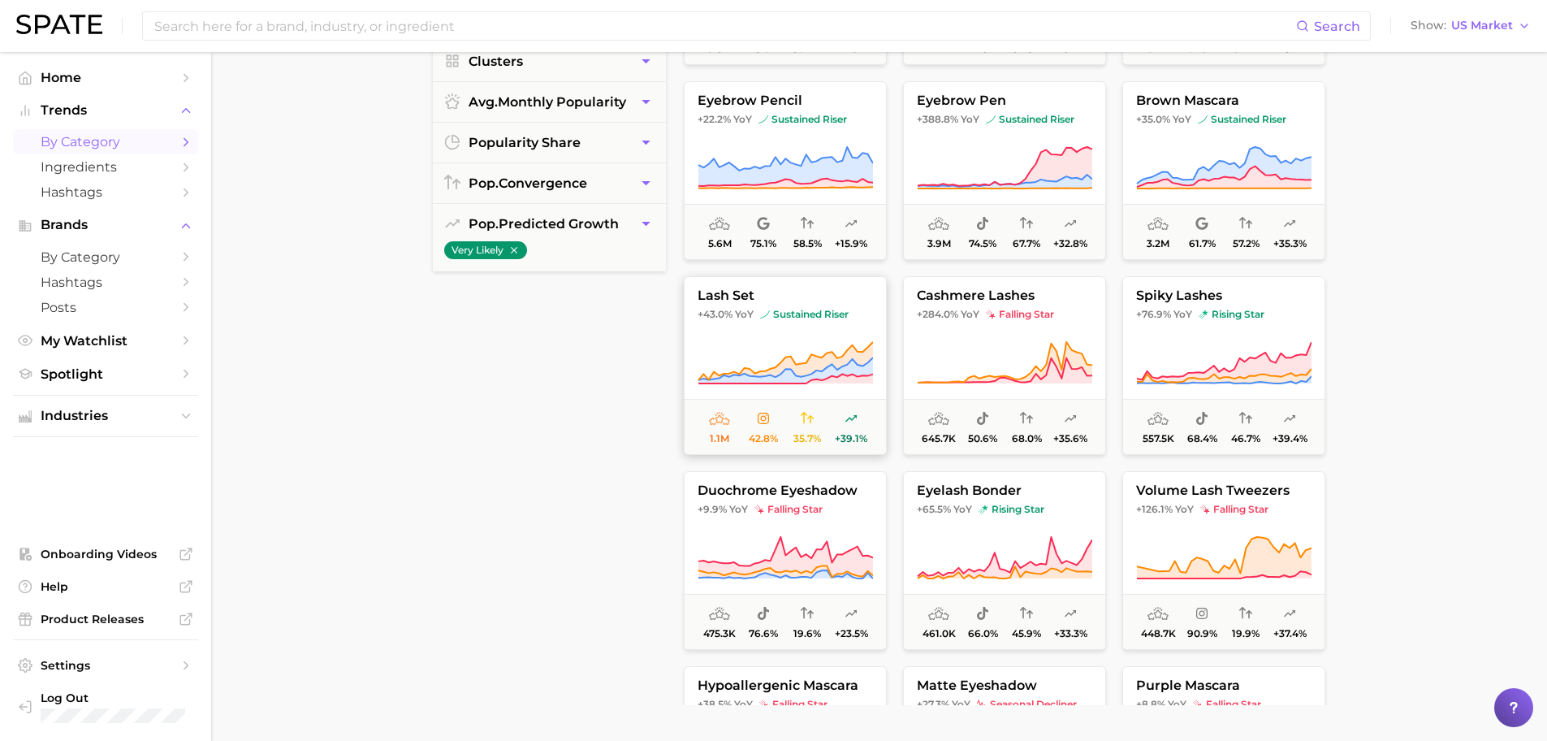
click at [743, 312] on span "YoY" at bounding box center [744, 314] width 19 height 13
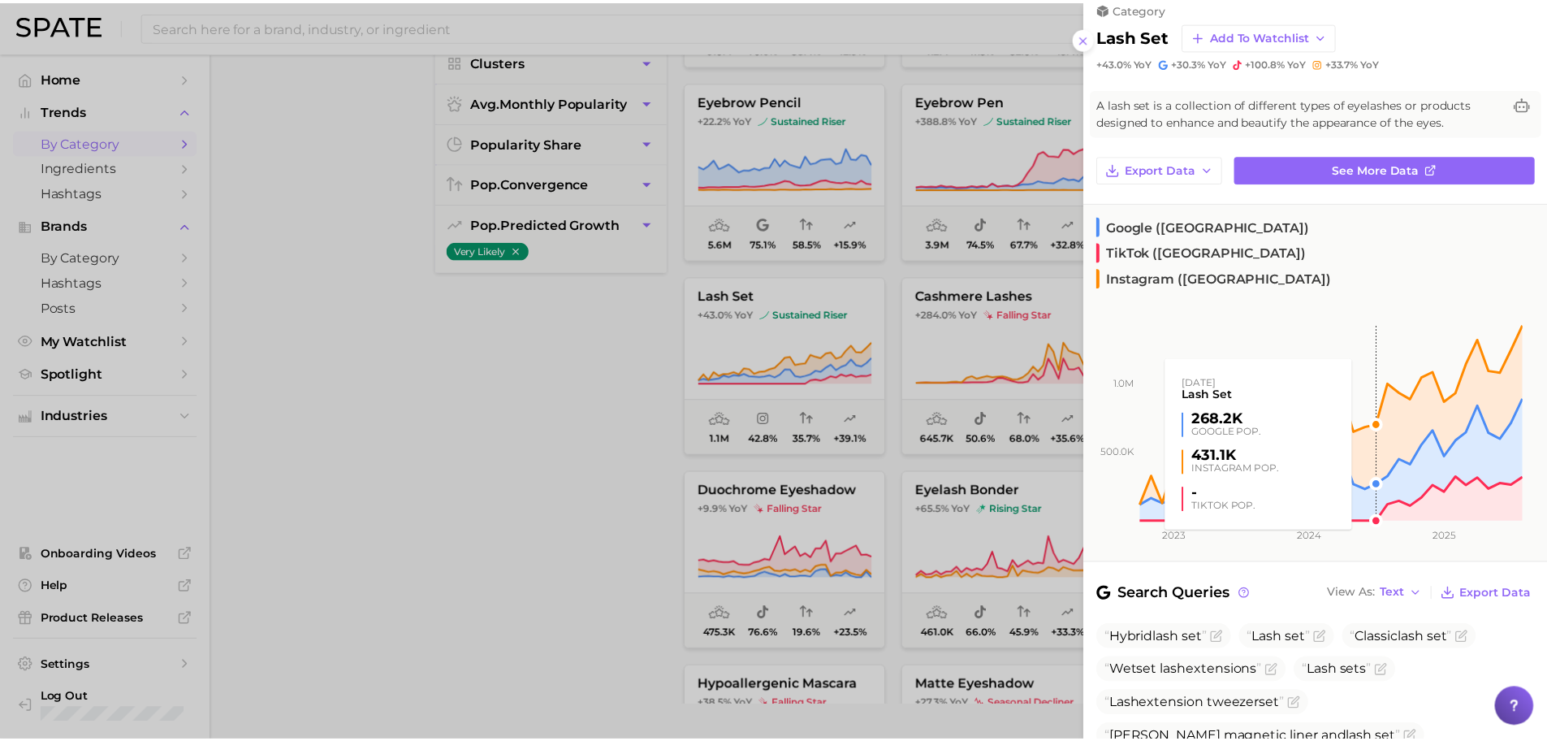
scroll to position [113, 0]
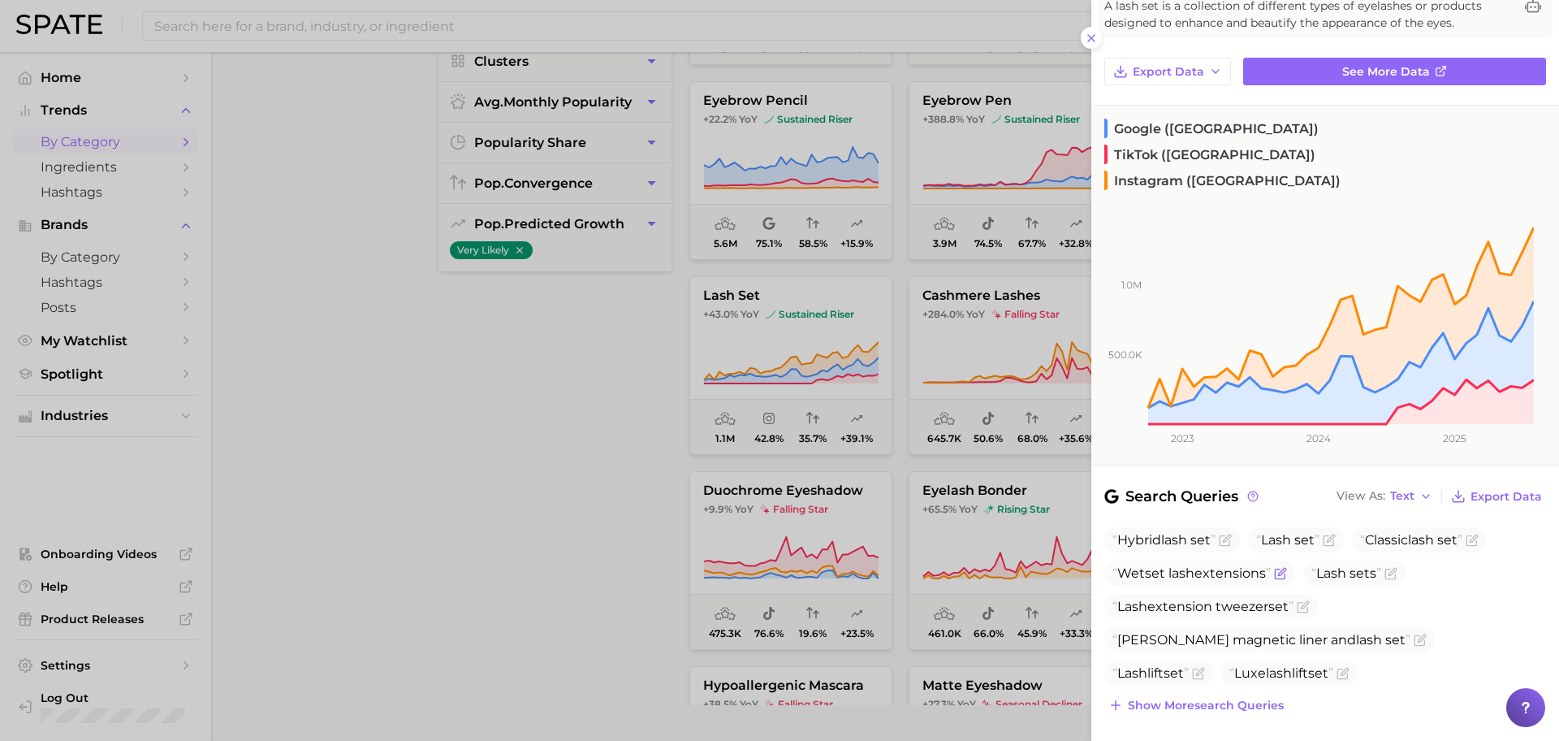
click at [1193, 565] on span "lash" at bounding box center [1182, 572] width 26 height 15
click at [1286, 568] on icon "Flag as miscategorized or irrelevant" at bounding box center [1281, 571] width 7 height 7
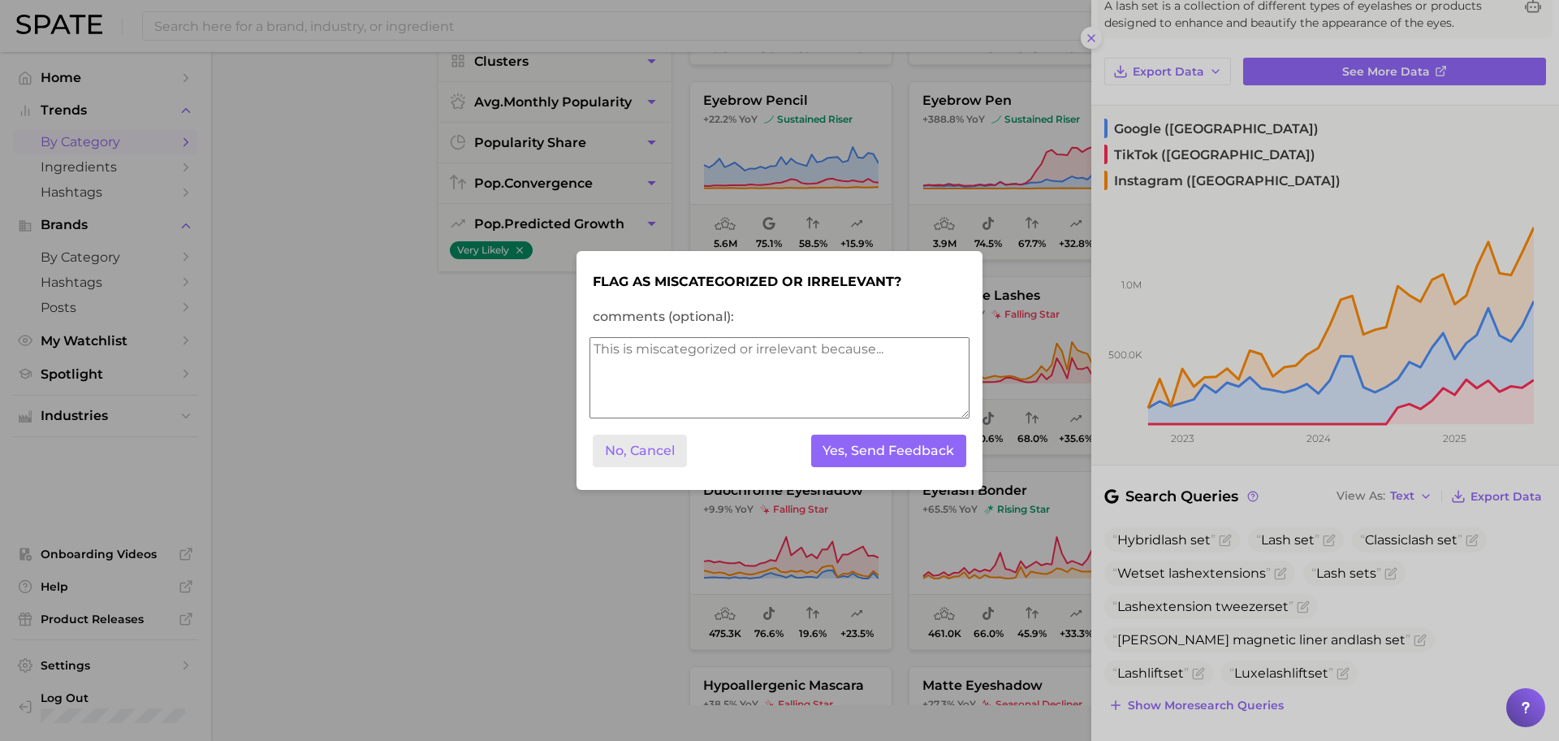
click at [665, 457] on button "No, Cancel" at bounding box center [640, 451] width 94 height 33
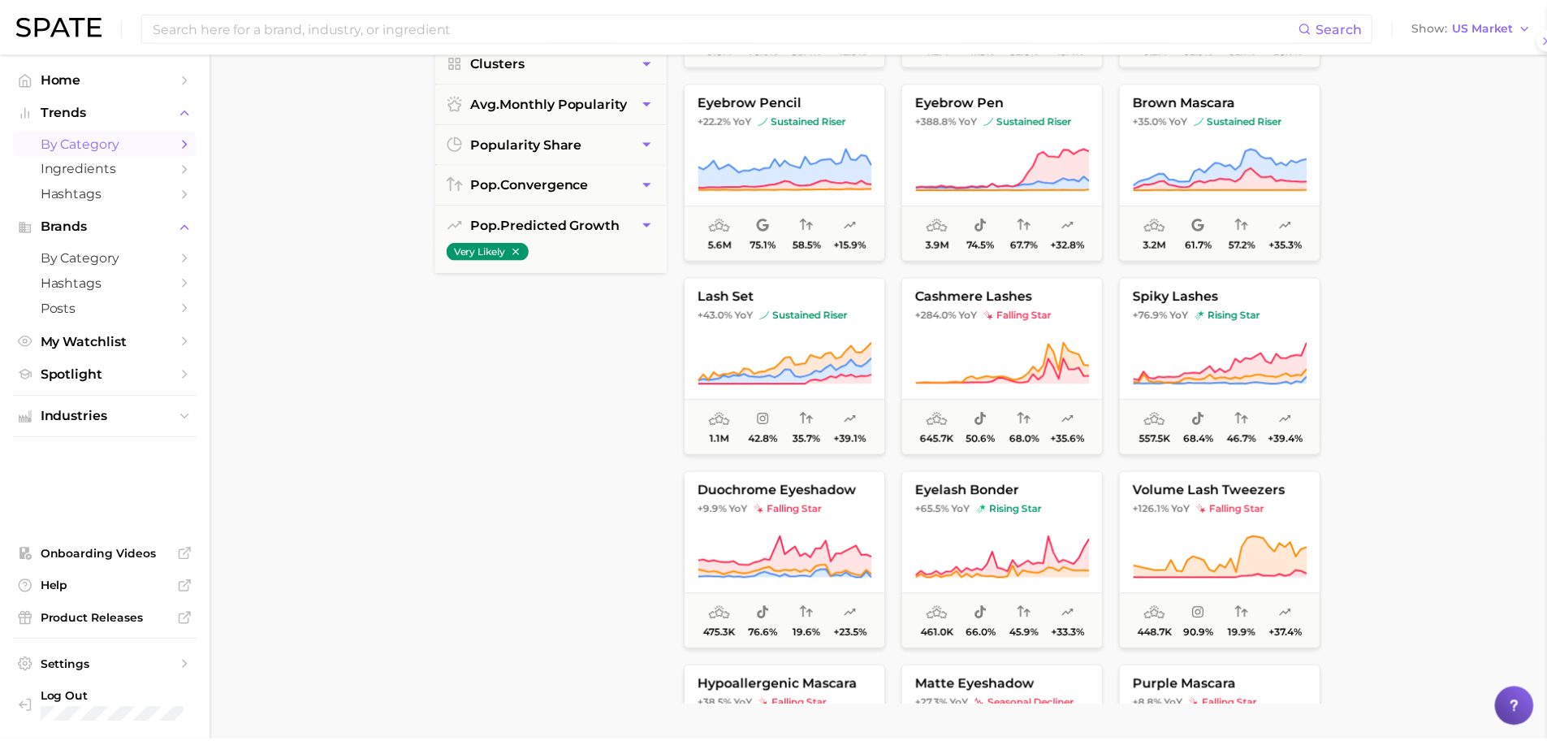
scroll to position [0, 0]
click at [720, 300] on span "lash set" at bounding box center [785, 295] width 201 height 15
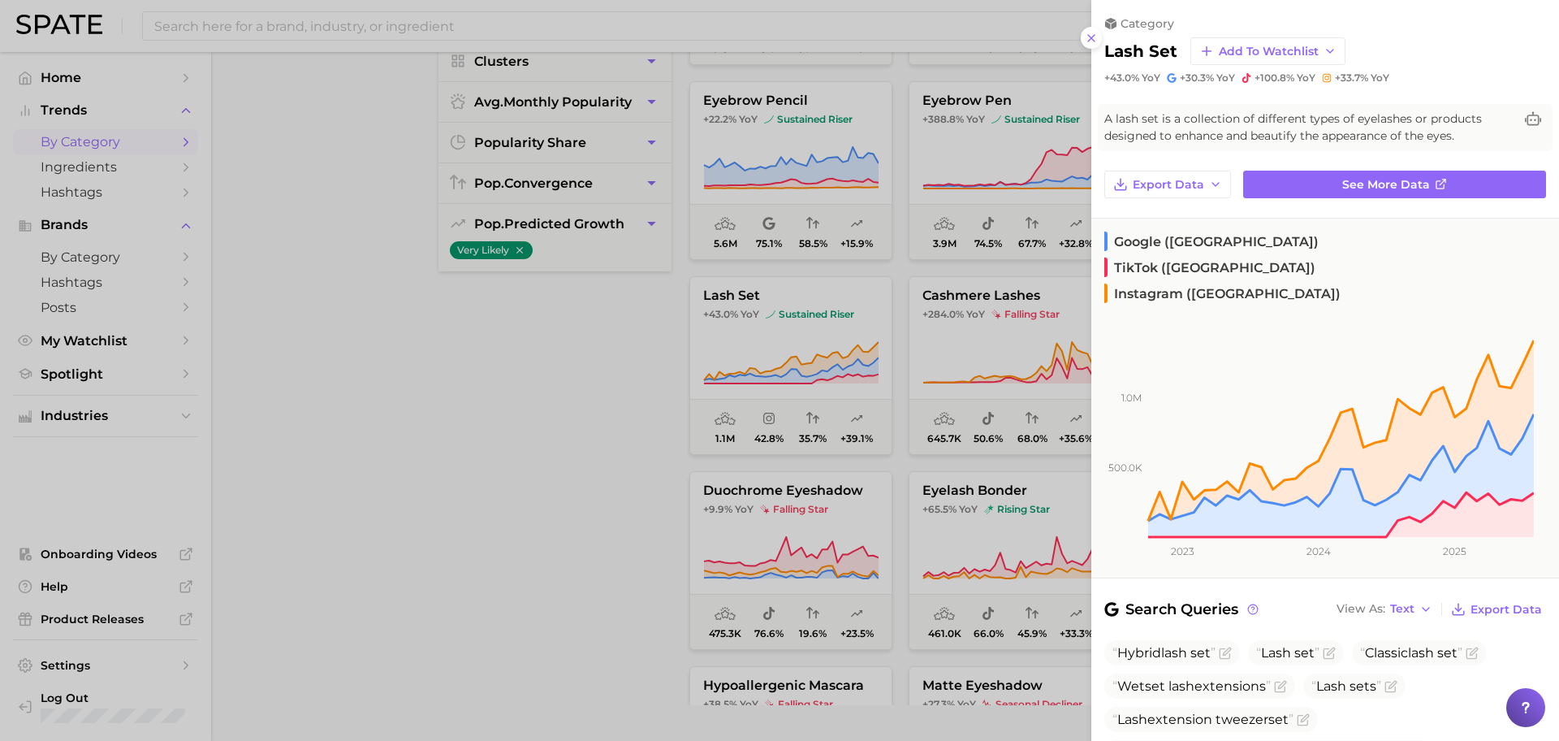
click at [467, 499] on div at bounding box center [779, 370] width 1559 height 741
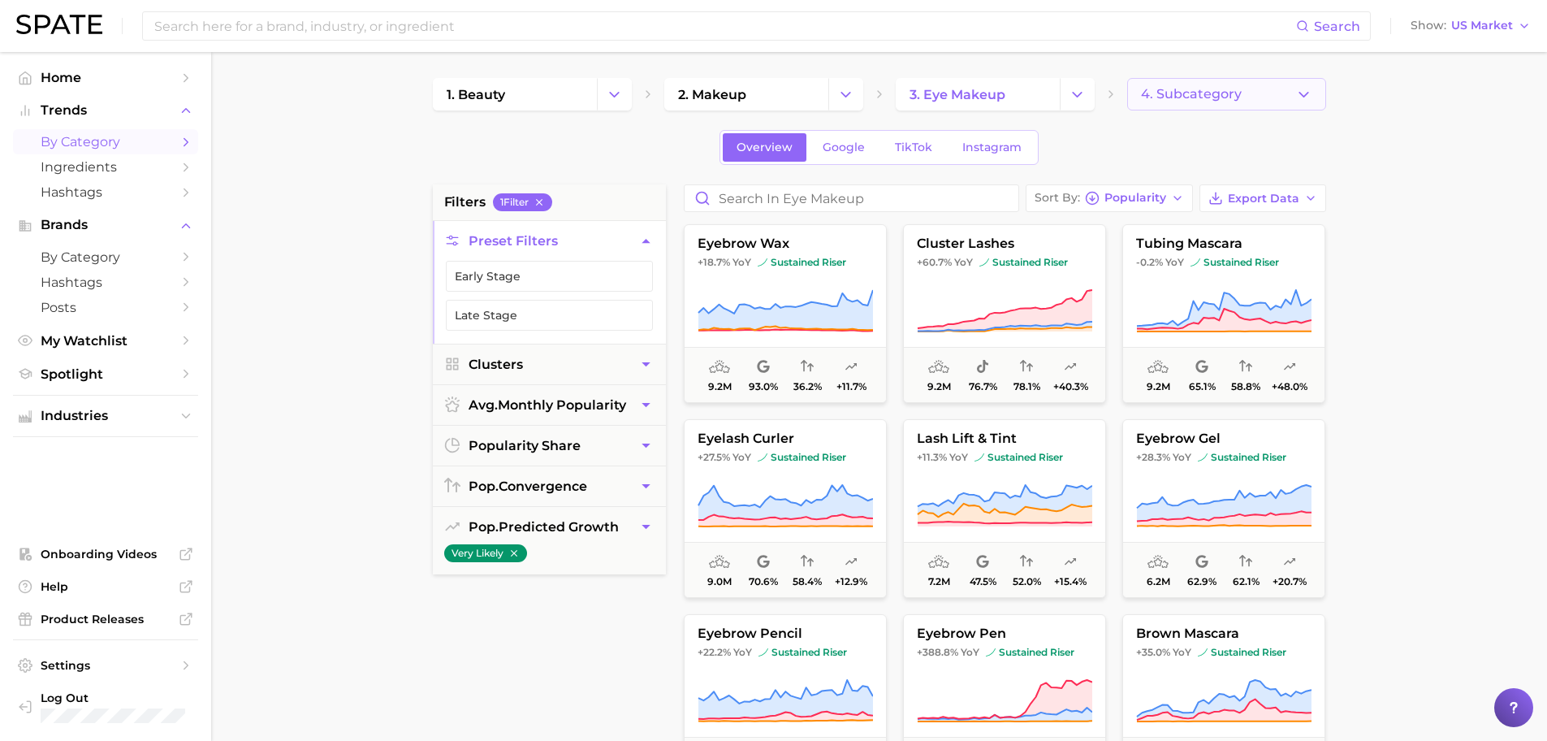
click at [1213, 93] on span "4. Subcategory" at bounding box center [1191, 94] width 101 height 15
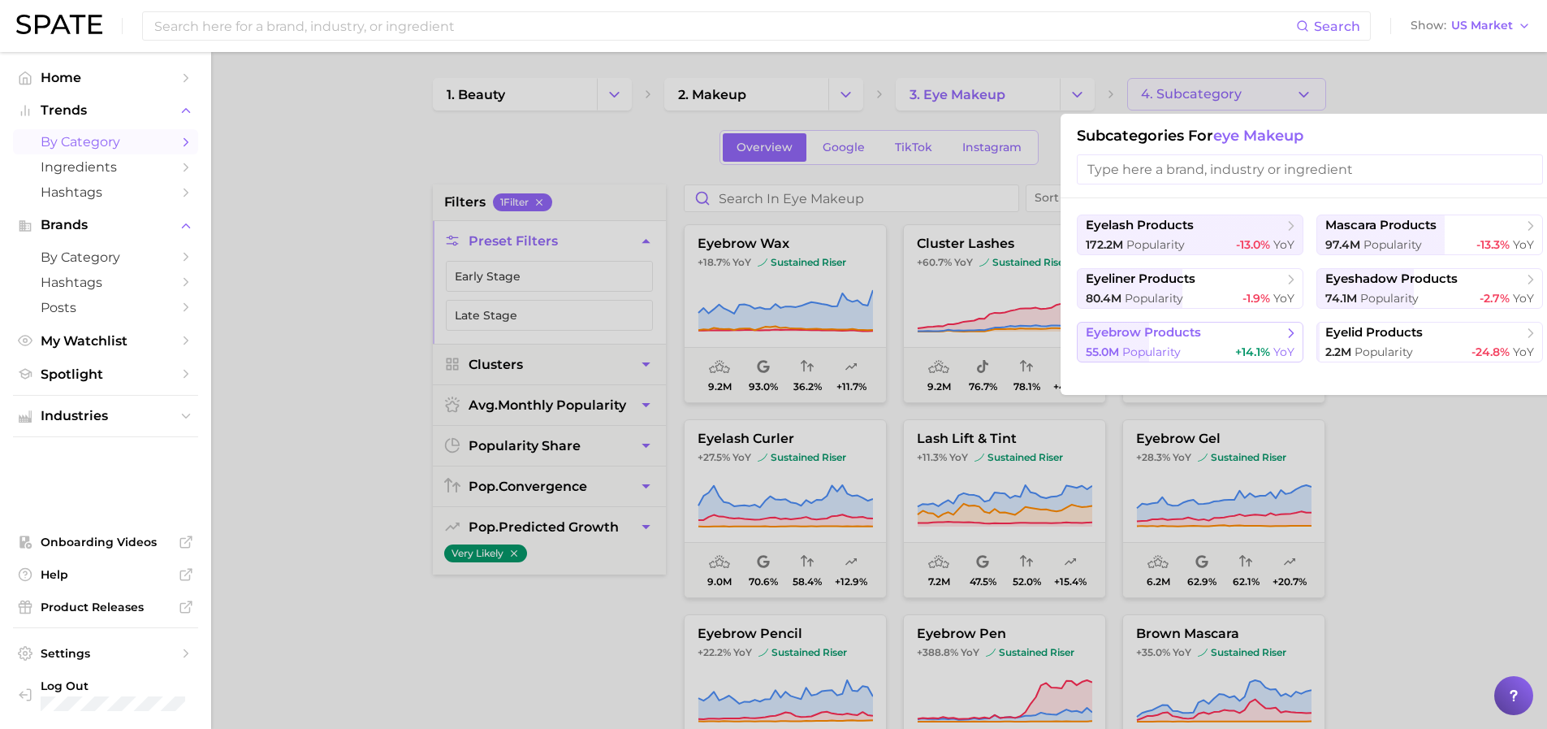
click at [1167, 357] on span "Popularity" at bounding box center [1151, 351] width 58 height 15
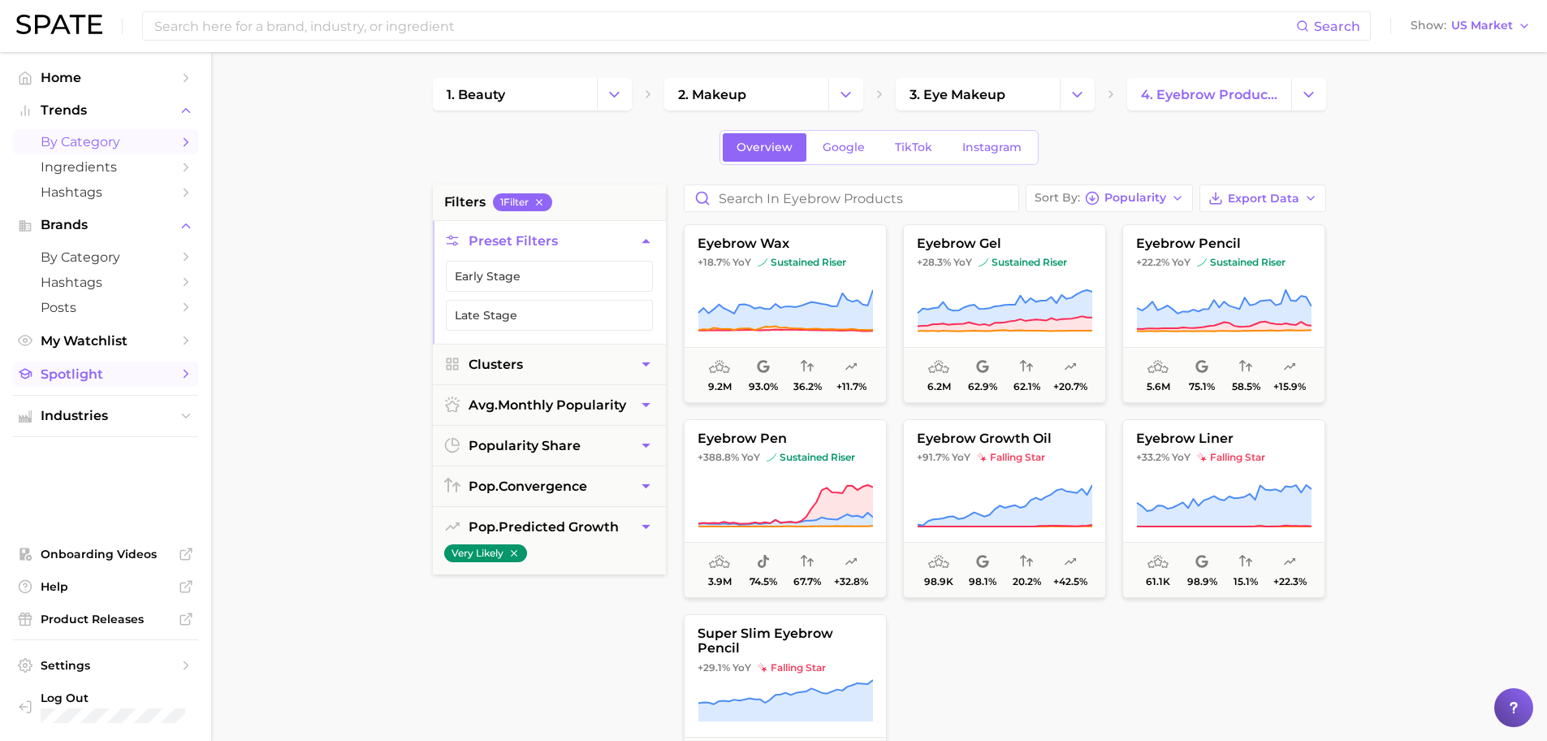
click at [132, 383] on link "Spotlight" at bounding box center [105, 373] width 185 height 25
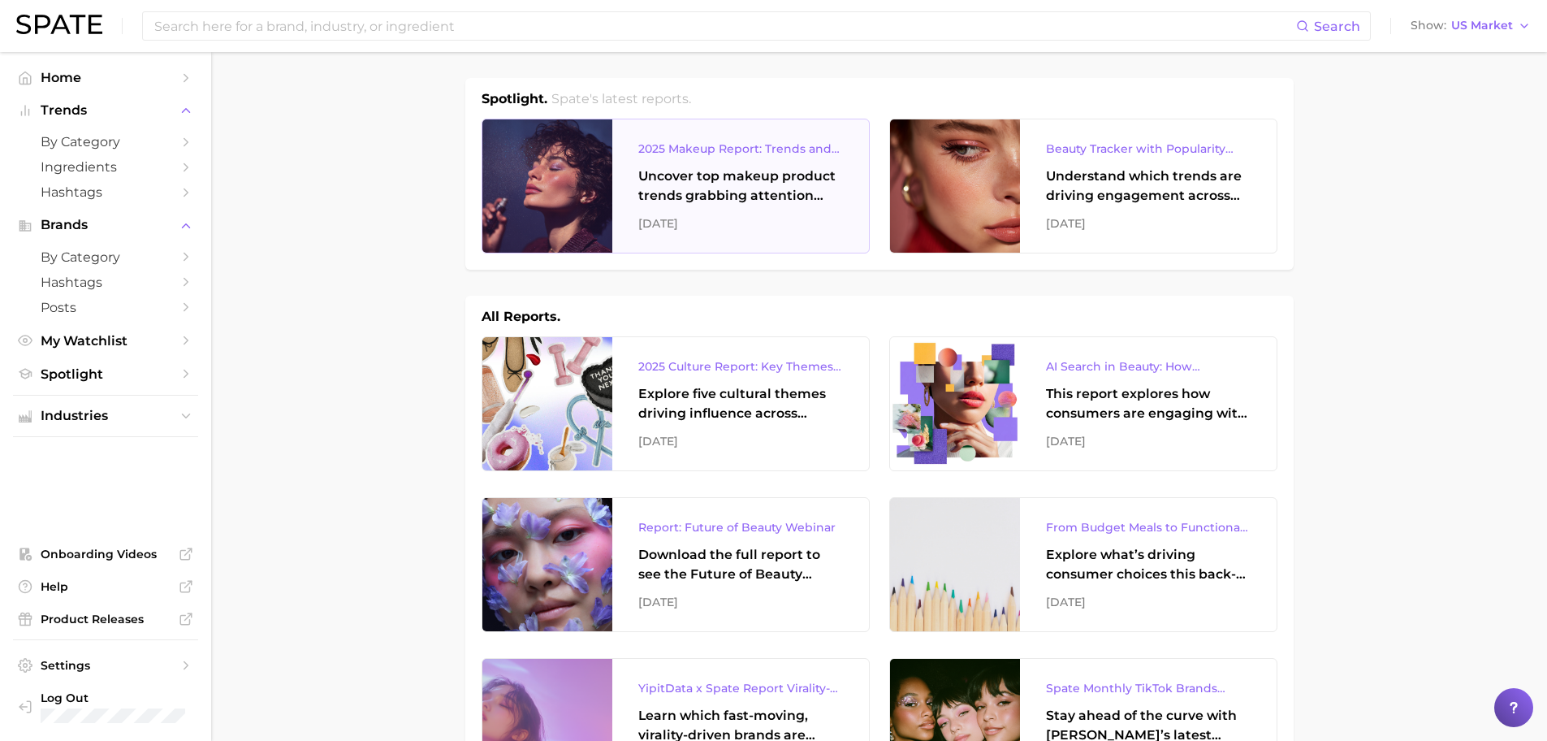
click at [687, 199] on div "Uncover top makeup product trends grabbing attention across eye, lip, and face …" at bounding box center [740, 185] width 205 height 39
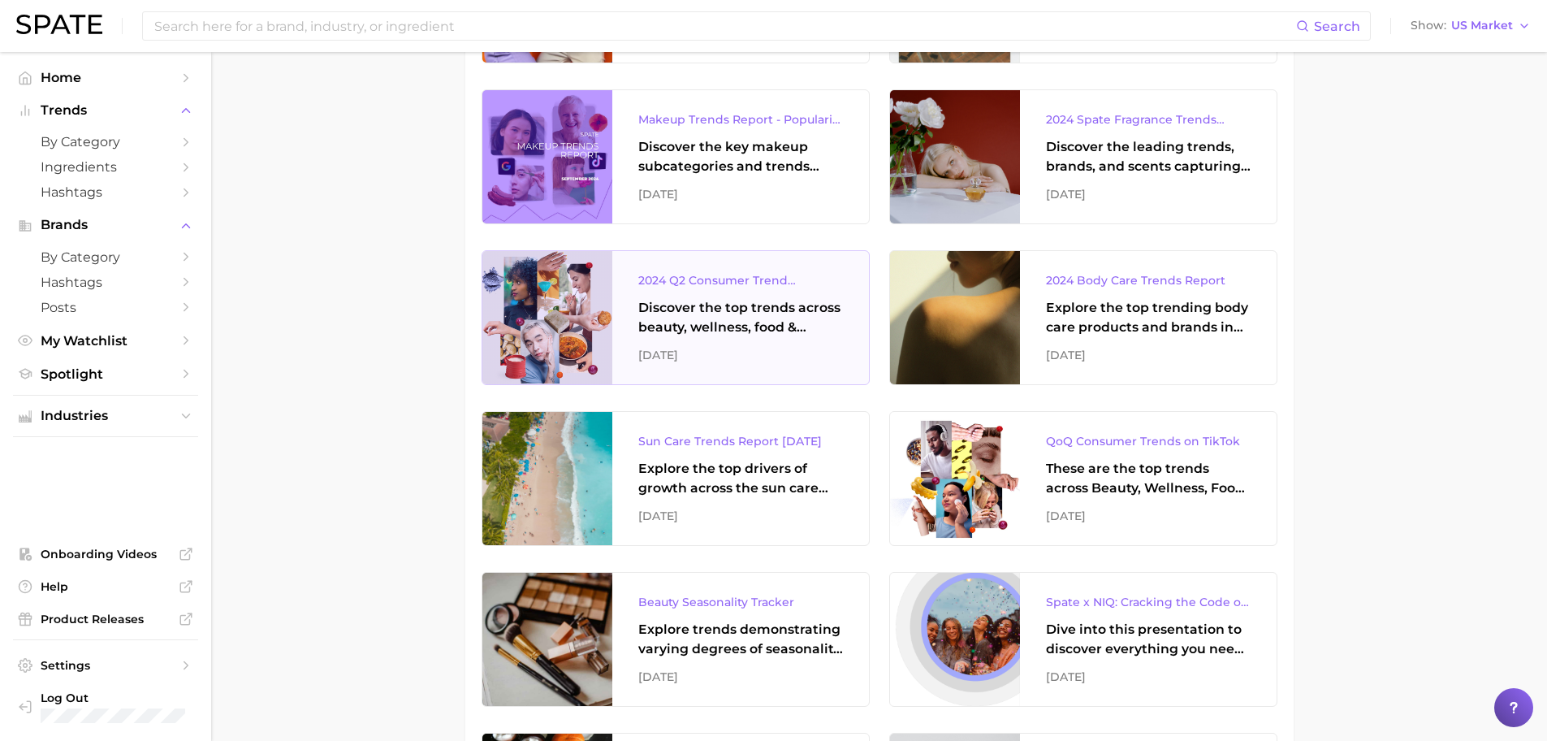
scroll to position [2665, 0]
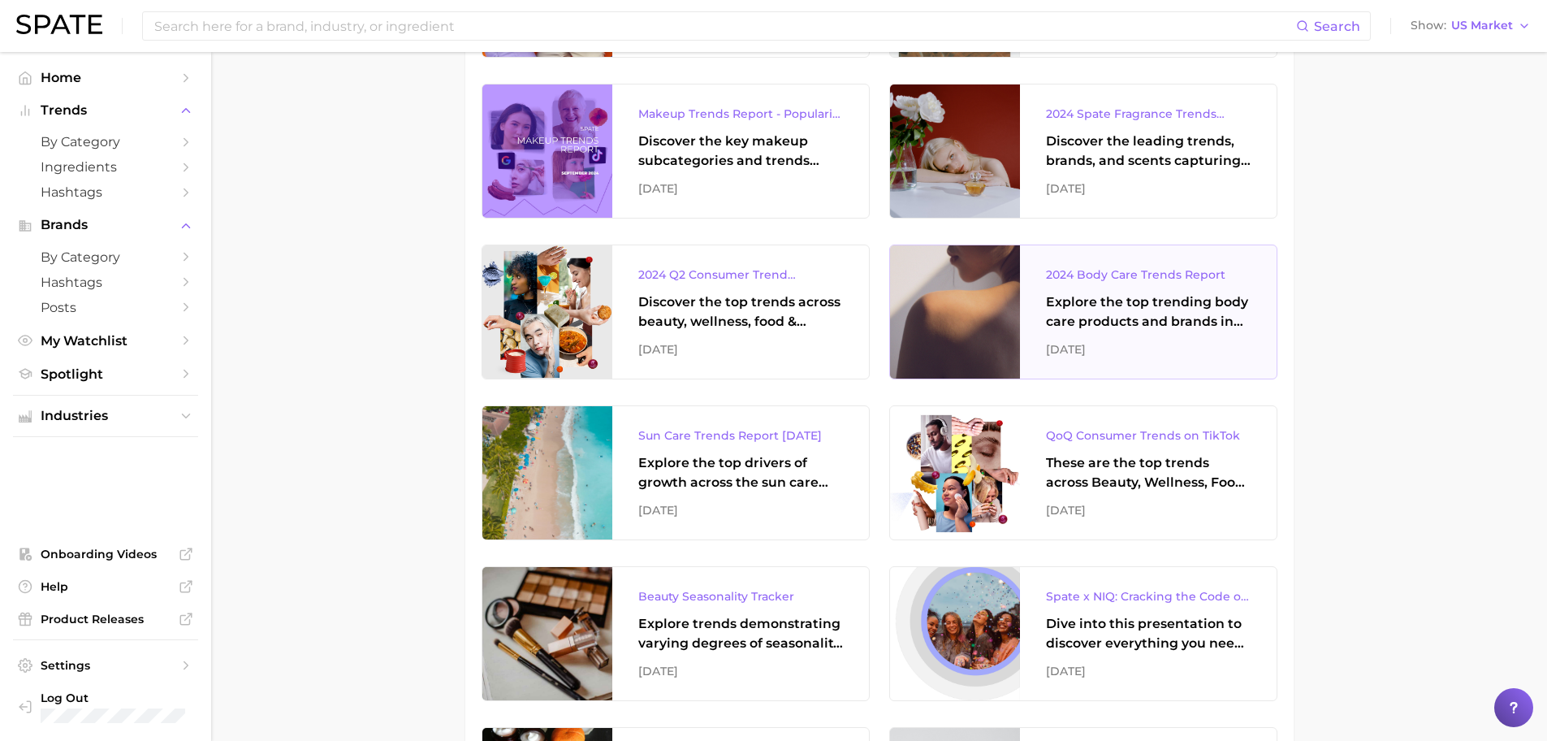
click at [1070, 316] on div "Explore the top trending body care products and brands in the US right now." at bounding box center [1148, 311] width 205 height 39
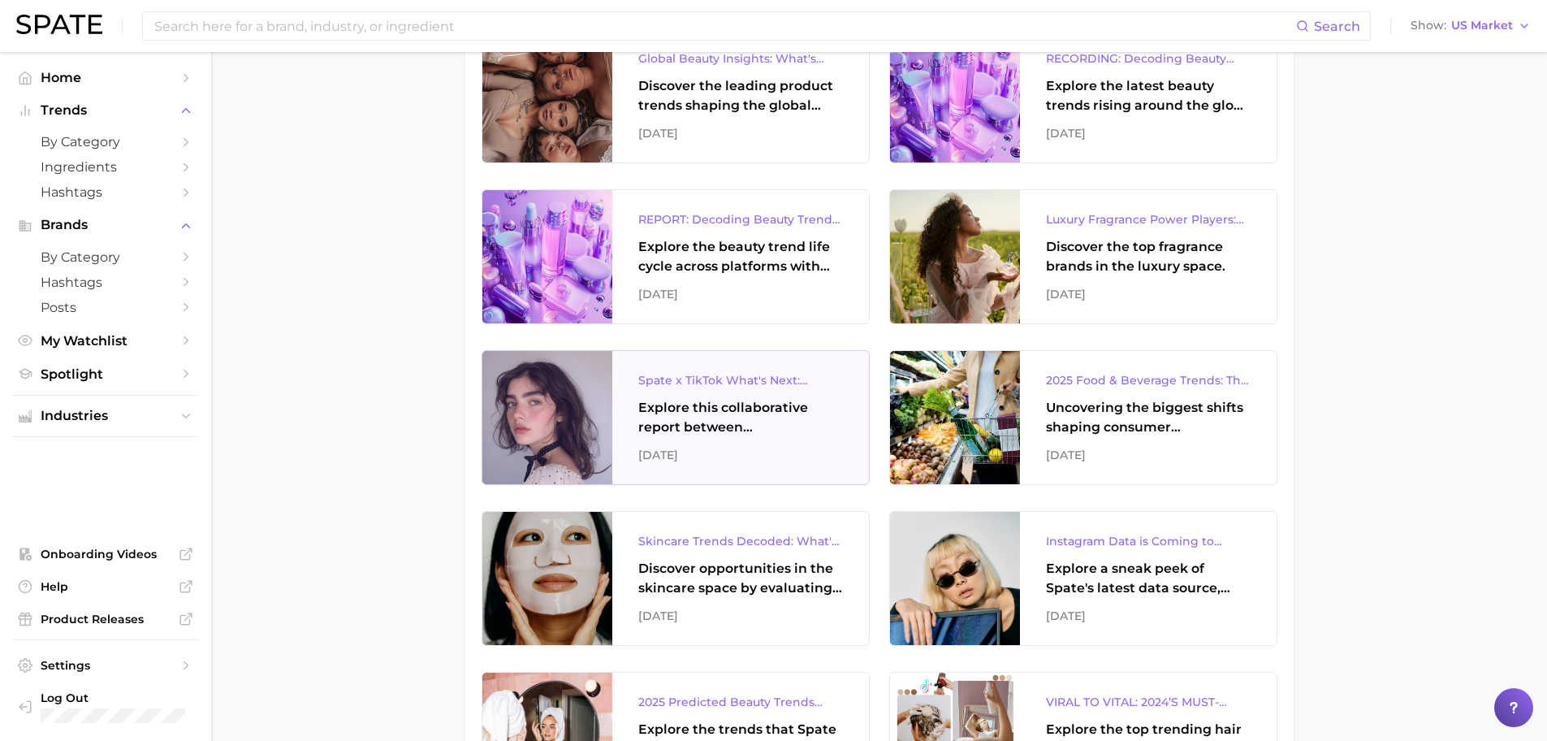
scroll to position [1598, 0]
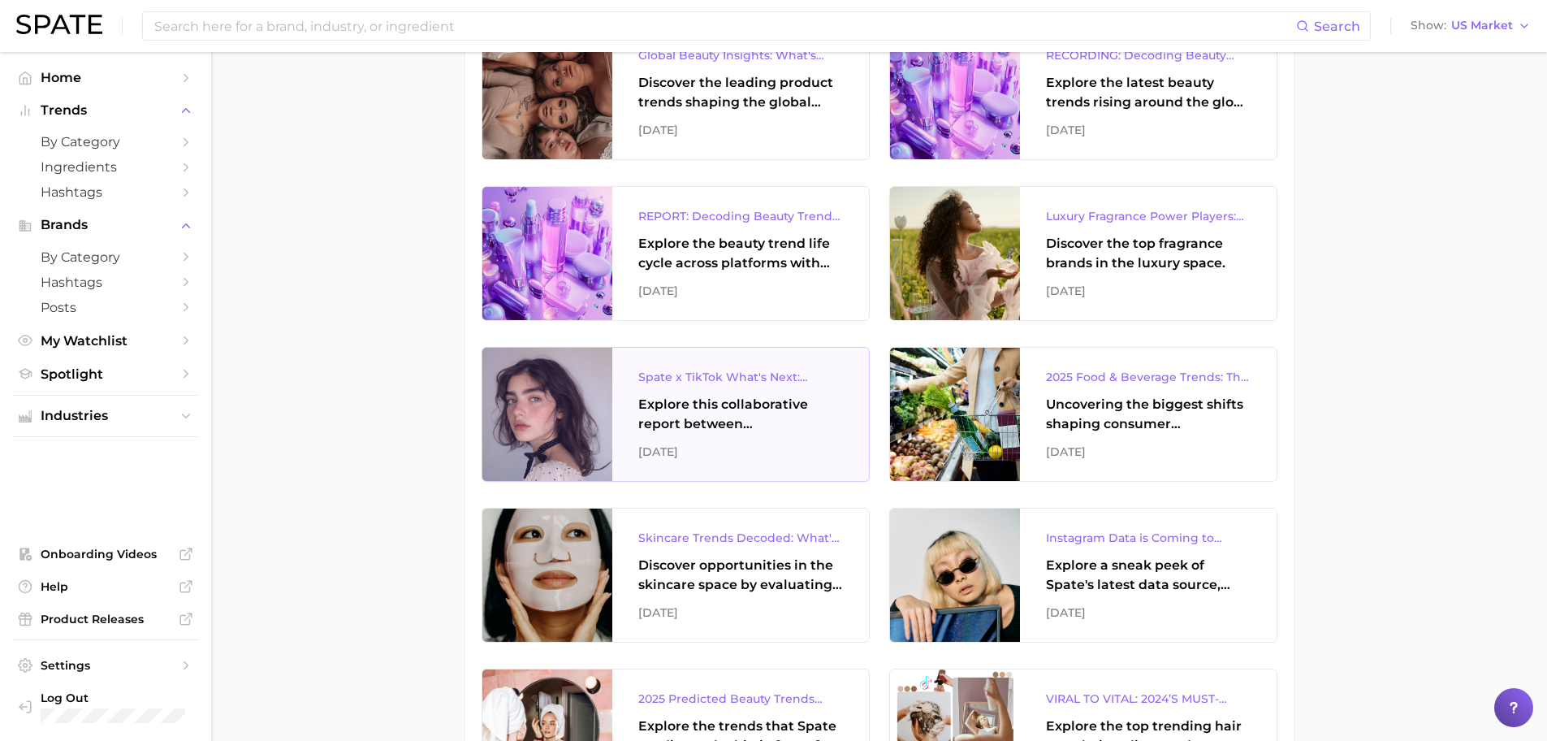
click at [724, 402] on div "Explore this collaborative report between Spate and TikTok to explore the next …" at bounding box center [740, 414] width 205 height 39
